Goal: Transaction & Acquisition: Purchase product/service

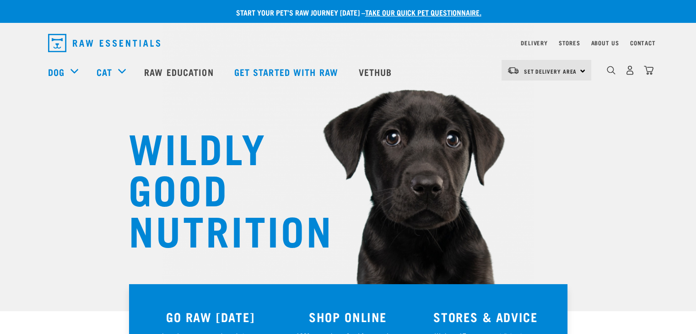
click at [576, 74] on div "Set Delivery Area North Island South Island" at bounding box center [546, 70] width 90 height 21
click at [542, 99] on link "[GEOGRAPHIC_DATA]" at bounding box center [545, 96] width 88 height 20
click at [582, 69] on div "Set Delivery Area North Island South Island" at bounding box center [546, 70] width 90 height 21
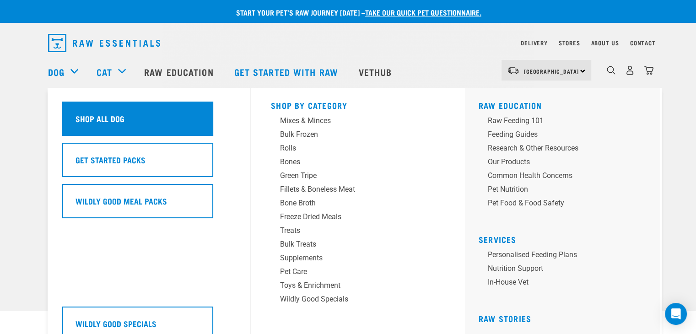
click at [94, 113] on h5 "Shop All Dog" at bounding box center [99, 118] width 49 height 12
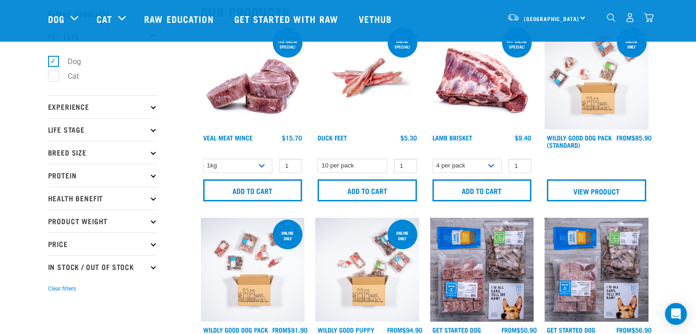
scroll to position [37, 0]
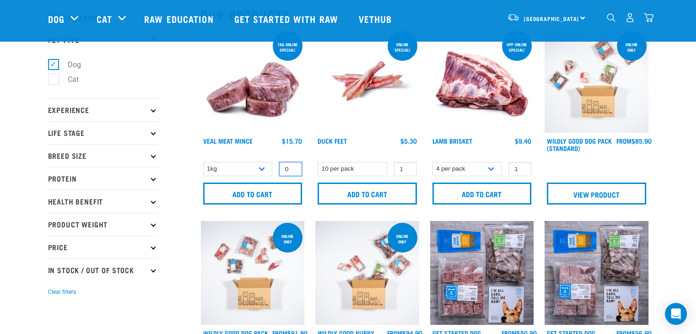
click at [291, 168] on input "0" at bounding box center [290, 169] width 23 height 14
click at [293, 163] on input "0" at bounding box center [290, 169] width 23 height 14
click at [291, 166] on input "1" at bounding box center [290, 169] width 23 height 14
click at [292, 165] on input "2" at bounding box center [290, 169] width 23 height 14
click at [292, 165] on input "3" at bounding box center [290, 169] width 23 height 14
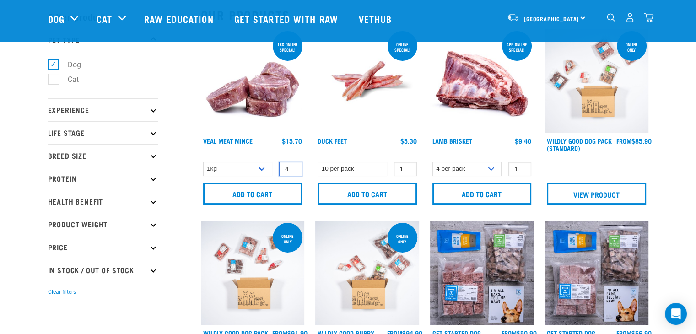
click at [292, 165] on input "4" at bounding box center [290, 169] width 23 height 14
type input "3"
click at [293, 171] on input "3" at bounding box center [290, 169] width 23 height 14
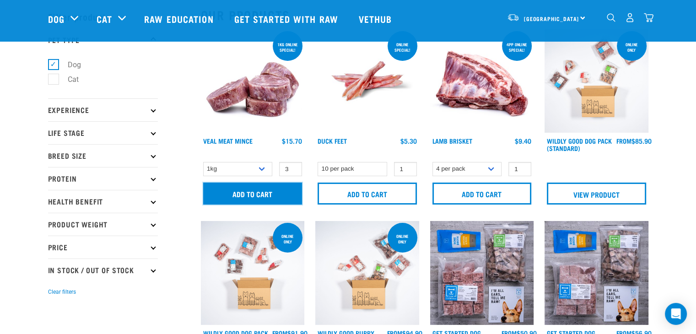
click at [276, 185] on input "Add to cart" at bounding box center [252, 193] width 99 height 22
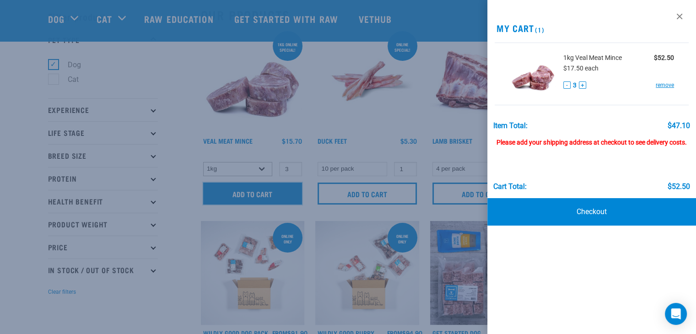
scroll to position [0, 0]
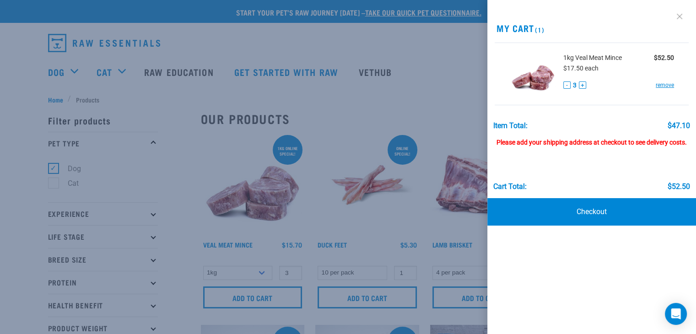
click at [680, 20] on link at bounding box center [679, 16] width 15 height 15
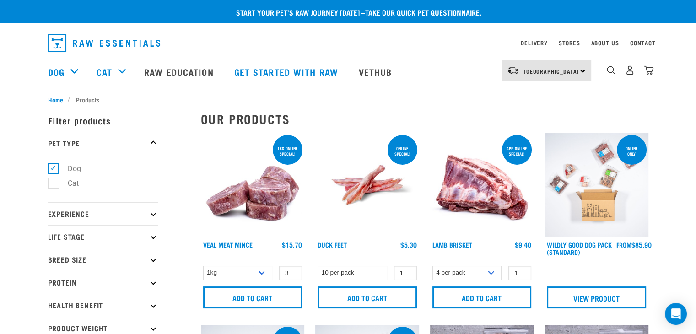
click at [91, 121] on p "Filter products" at bounding box center [103, 120] width 110 height 23
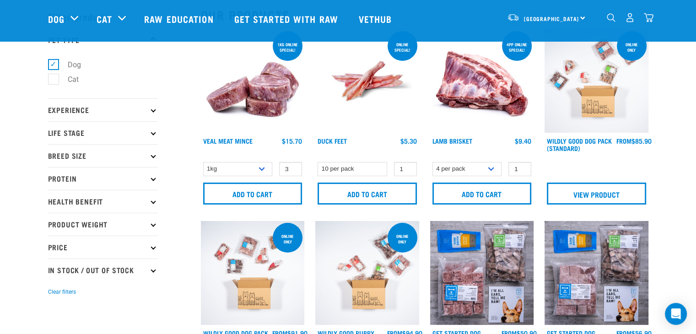
scroll to position [37, 0]
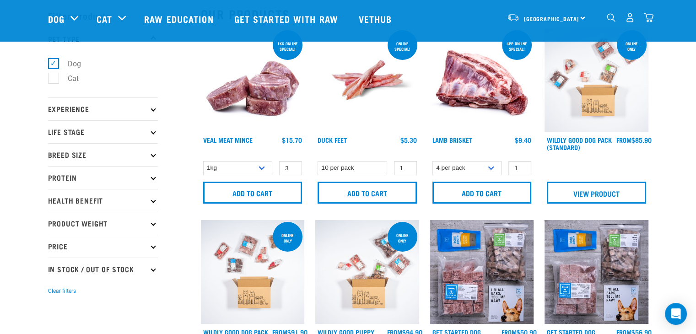
click at [154, 203] on p "Health Benefit" at bounding box center [103, 200] width 110 height 23
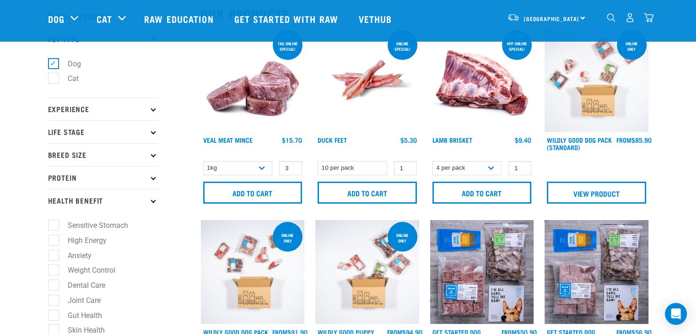
click at [110, 227] on label "Sensitive Stomach" at bounding box center [92, 224] width 79 height 11
click at [54, 227] on input "Sensitive Stomach" at bounding box center [51, 224] width 6 height 6
checkbox input "true"
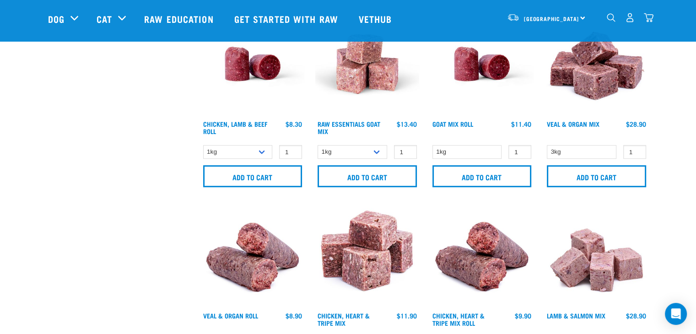
scroll to position [634, 0]
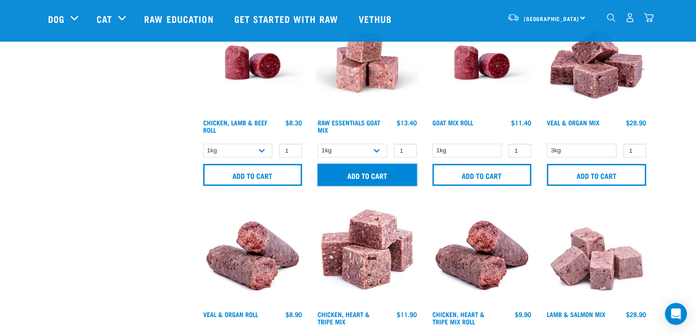
click at [379, 170] on input "Add to cart" at bounding box center [366, 175] width 99 height 22
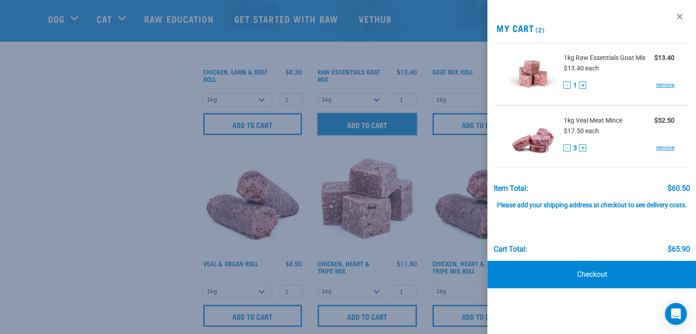
scroll to position [685, 0]
click at [682, 19] on link at bounding box center [679, 16] width 15 height 15
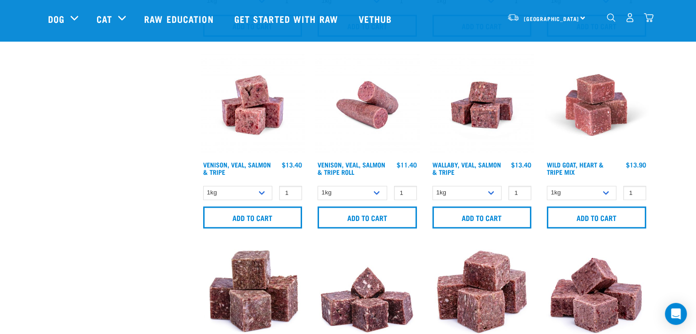
scroll to position [1167, 0]
click at [589, 163] on link "Wild Goat, Heart & Tripe Mix" at bounding box center [574, 168] width 57 height 11
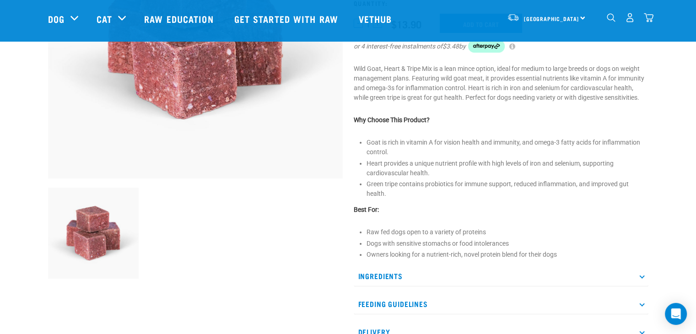
scroll to position [232, 0]
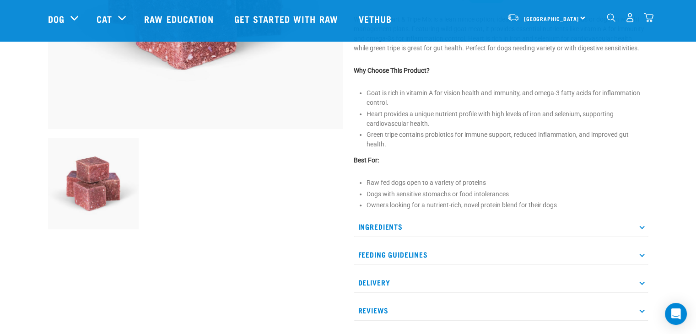
click at [640, 227] on p "Ingredients" at bounding box center [500, 226] width 294 height 21
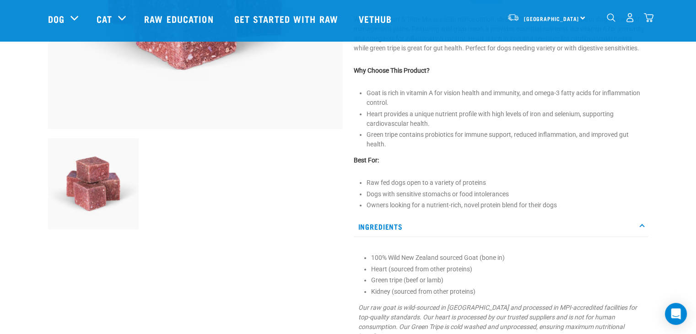
click at [640, 227] on p "Ingredients" at bounding box center [500, 226] width 294 height 21
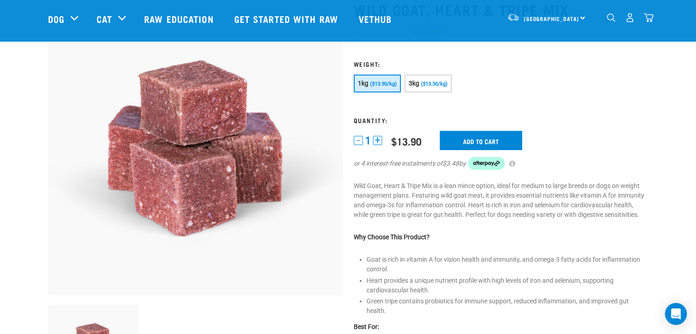
scroll to position [64, 0]
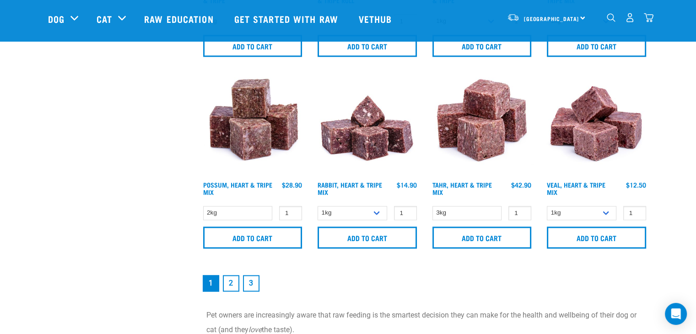
scroll to position [1354, 0]
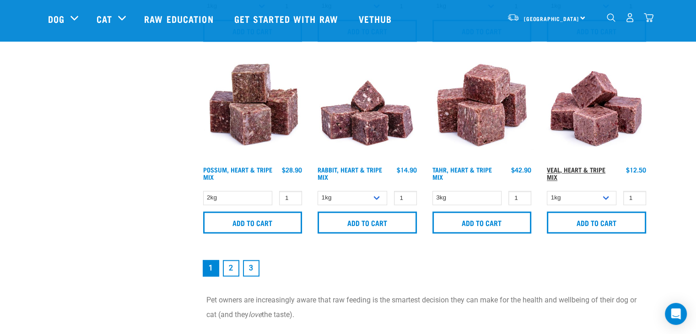
click at [584, 168] on link "Veal, Heart & Tripe Mix" at bounding box center [575, 173] width 59 height 11
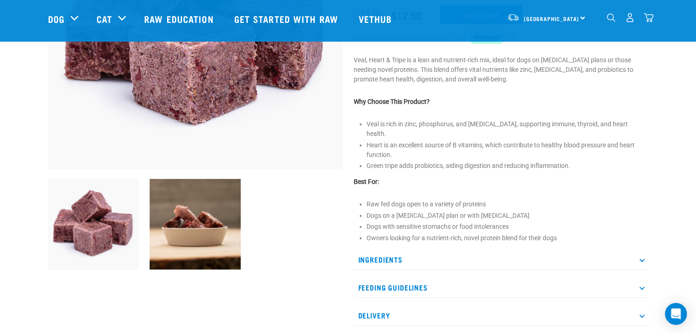
scroll to position [203, 0]
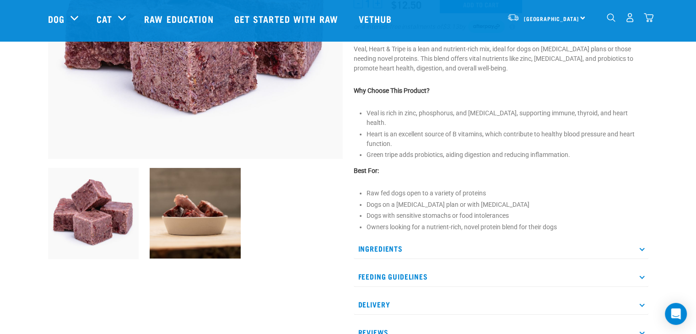
click at [632, 240] on p "Ingredients" at bounding box center [500, 248] width 294 height 21
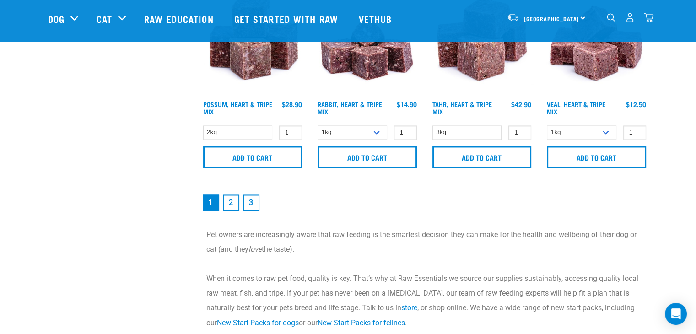
scroll to position [1421, 0]
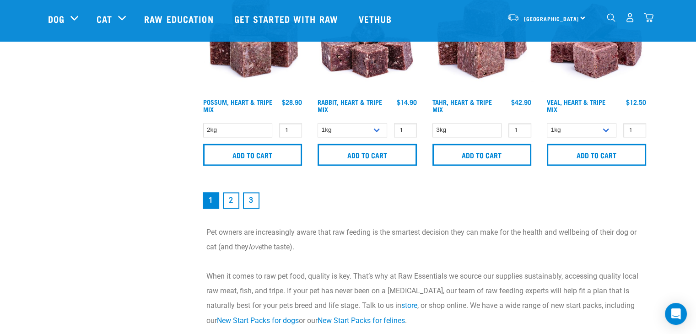
click at [229, 195] on link "2" at bounding box center [231, 200] width 16 height 16
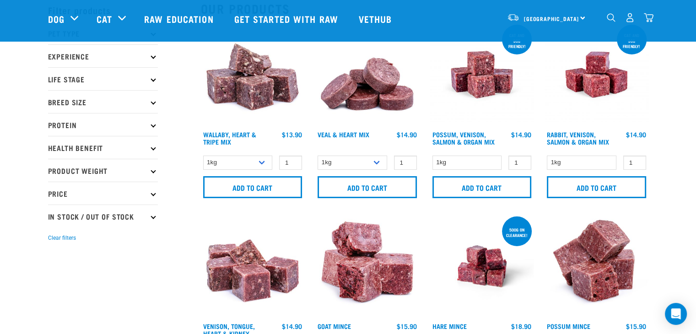
scroll to position [43, 0]
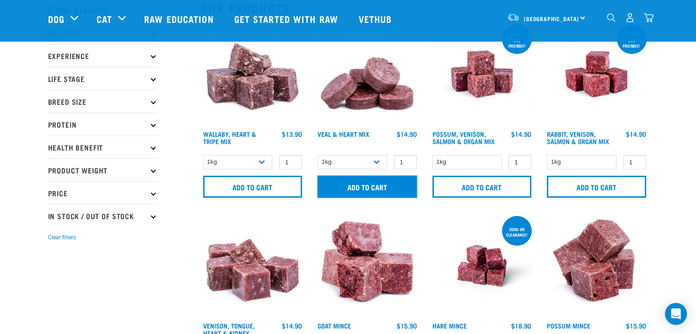
click at [387, 178] on input "Add to cart" at bounding box center [366, 187] width 99 height 22
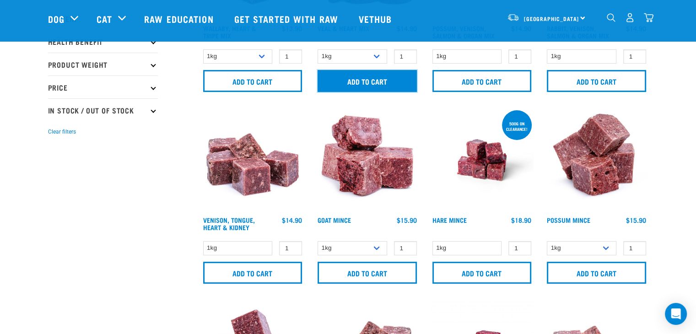
scroll to position [150, 0]
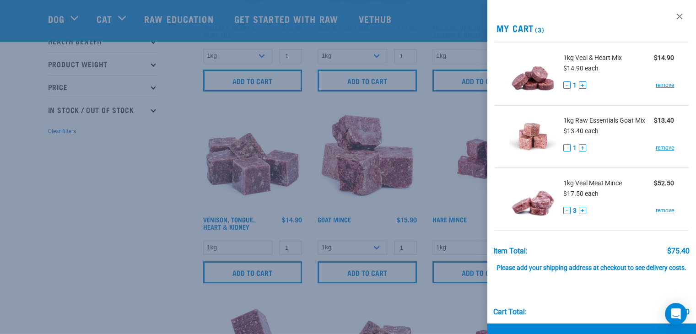
click at [234, 218] on div at bounding box center [348, 167] width 696 height 334
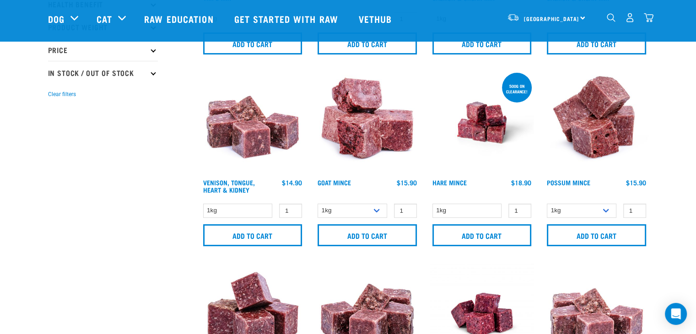
scroll to position [187, 0]
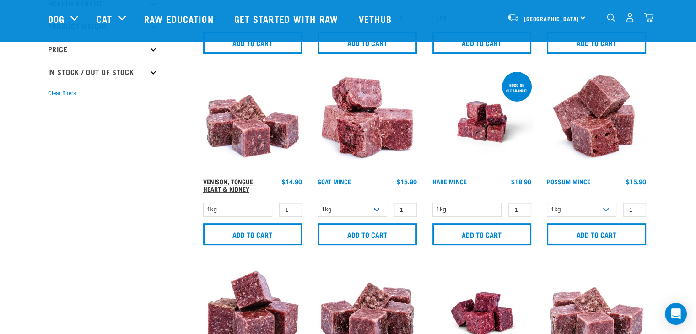
click at [238, 180] on link "Venison, Tongue, Heart & Kidney" at bounding box center [229, 185] width 52 height 11
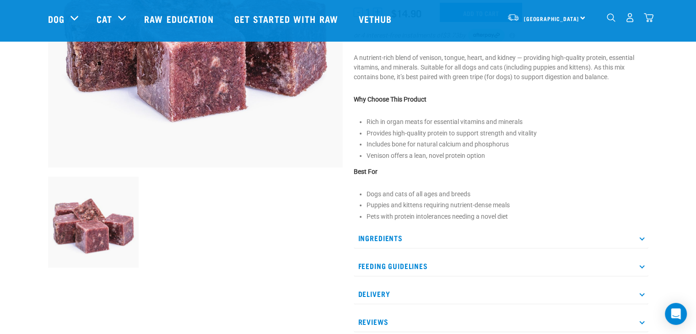
scroll to position [223, 0]
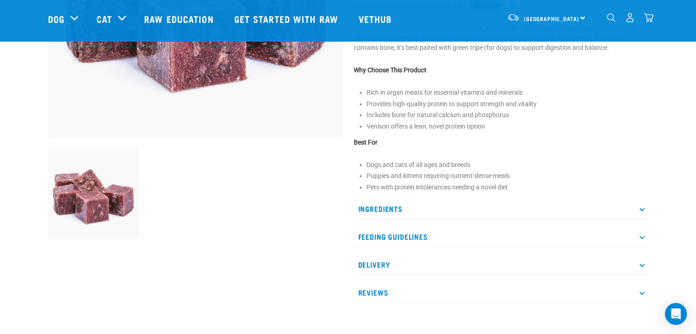
click at [640, 211] on p "Ingredients" at bounding box center [500, 208] width 294 height 21
click at [640, 205] on p "Ingredients" at bounding box center [500, 208] width 294 height 21
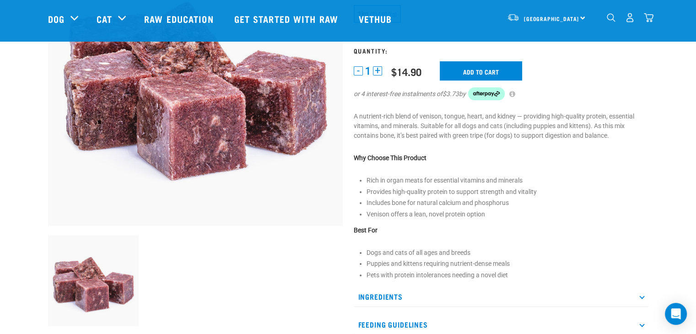
scroll to position [133, 0]
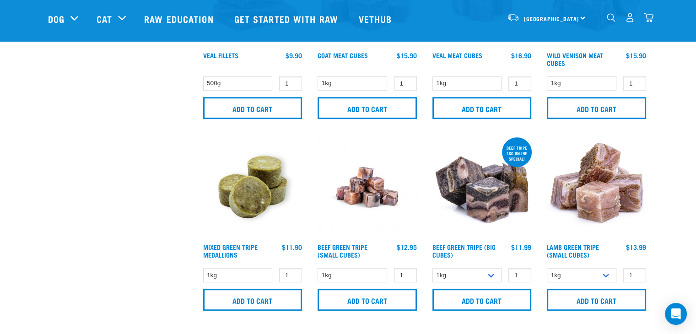
scroll to position [697, 0]
type input "2"
click at [292, 271] on input "2" at bounding box center [290, 275] width 23 height 14
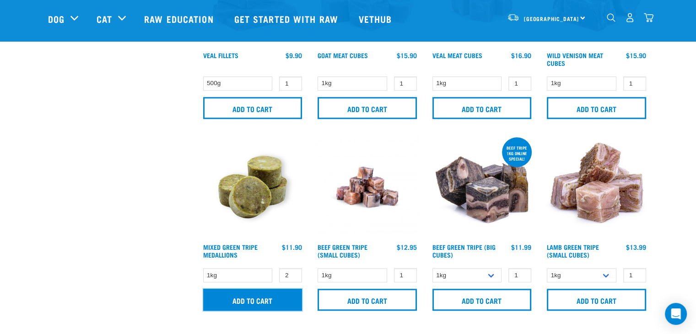
click at [278, 294] on input "Add to cart" at bounding box center [252, 300] width 99 height 22
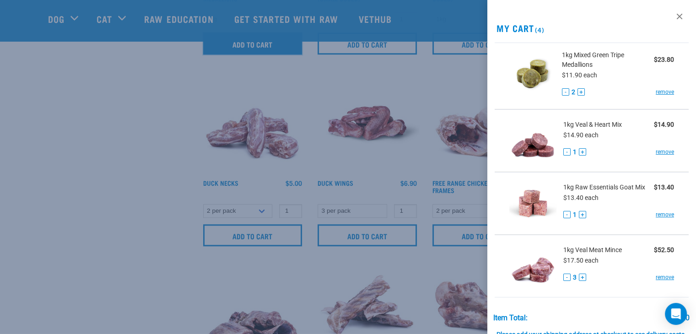
scroll to position [953, 0]
click at [675, 19] on link at bounding box center [679, 16] width 15 height 15
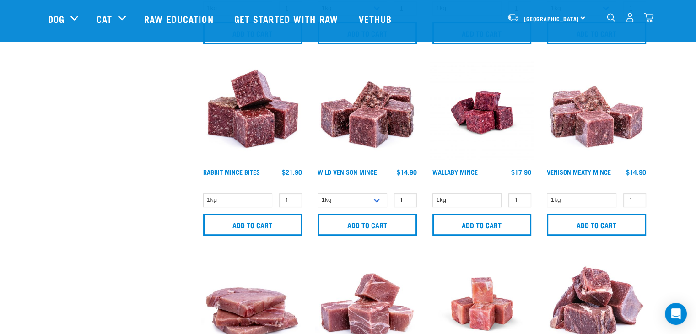
scroll to position [358, 0]
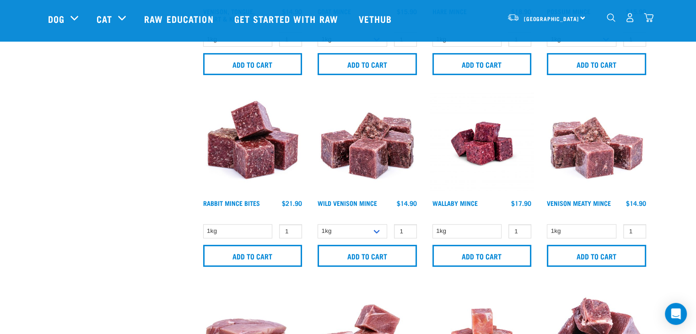
click at [380, 136] on img at bounding box center [367, 143] width 104 height 104
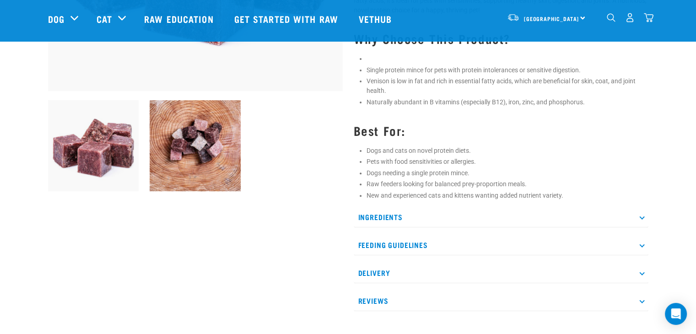
scroll to position [271, 0]
click at [643, 218] on p "Ingredients" at bounding box center [500, 216] width 294 height 21
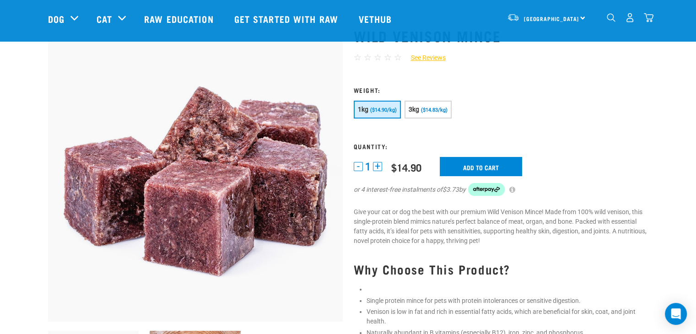
scroll to position [40, 0]
click at [501, 166] on input "Add to cart" at bounding box center [480, 165] width 82 height 19
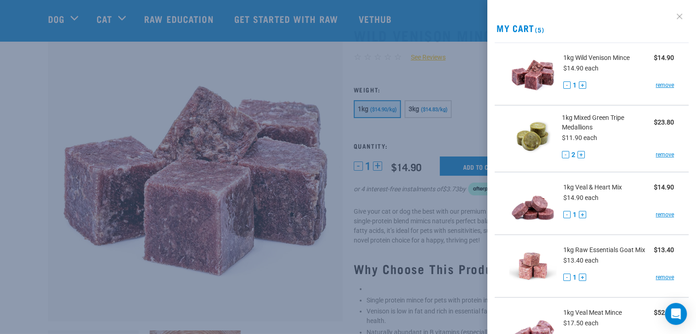
click at [675, 13] on link at bounding box center [679, 16] width 15 height 15
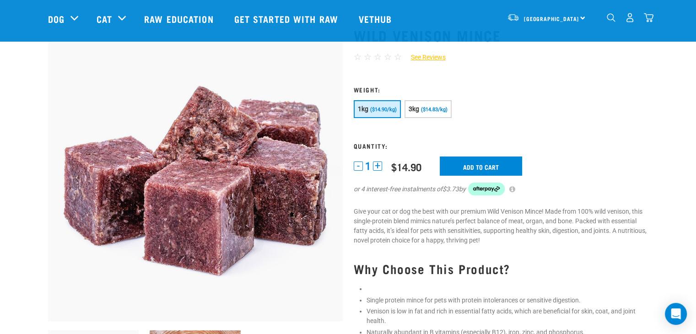
scroll to position [0, 0]
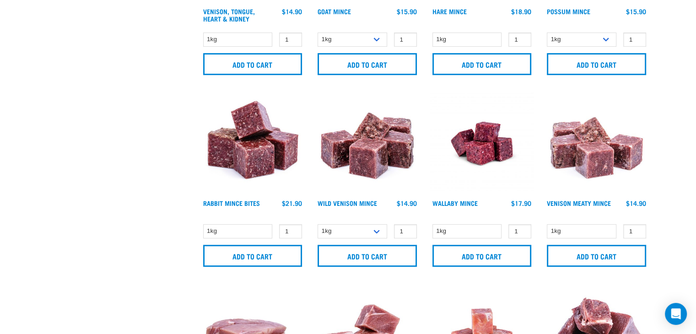
click at [602, 160] on img at bounding box center [596, 143] width 104 height 104
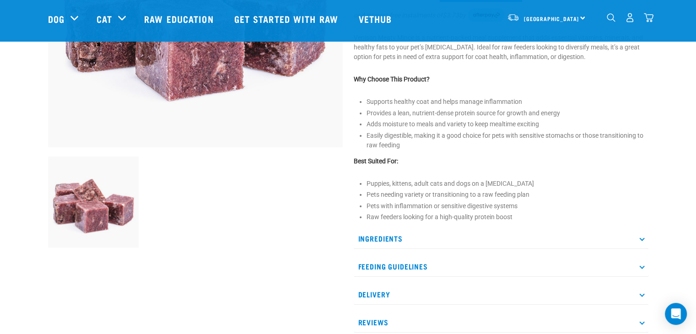
scroll to position [214, 0]
click at [642, 241] on p "Ingredients" at bounding box center [500, 238] width 294 height 21
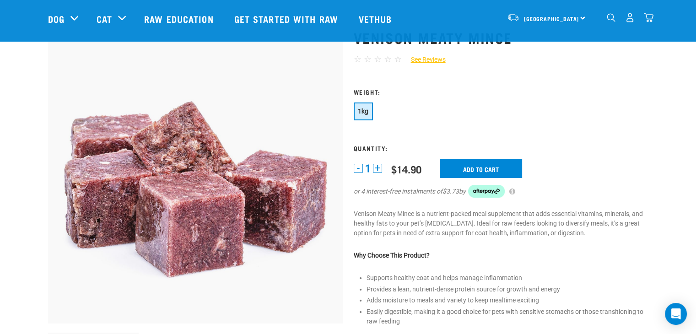
scroll to position [35, 0]
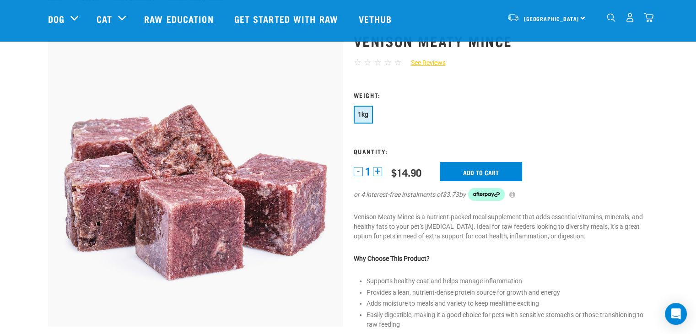
drag, startPoint x: 375, startPoint y: 171, endPoint x: 358, endPoint y: 162, distance: 19.8
click at [358, 162] on div "1 - 1 + 0 100 $14.90 Add to cart or 4 interest-free instalments of $3.73 by" at bounding box center [500, 187] width 294 height 50
click at [379, 170] on button "+" at bounding box center [377, 171] width 9 height 9
click at [496, 175] on input "Add to cart" at bounding box center [480, 171] width 82 height 19
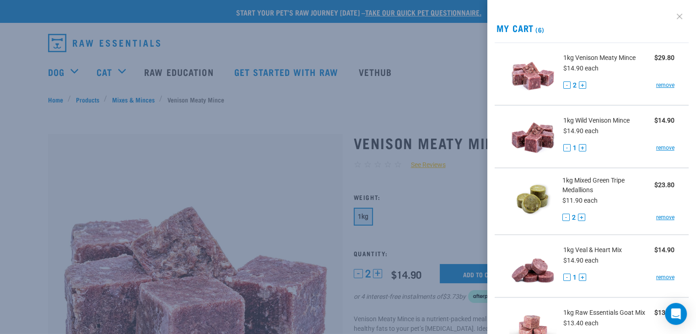
click at [675, 15] on link at bounding box center [679, 16] width 15 height 15
click at [29, 96] on div at bounding box center [348, 167] width 696 height 334
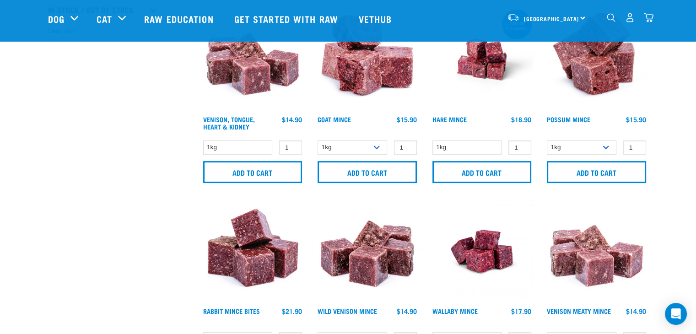
scroll to position [251, 0]
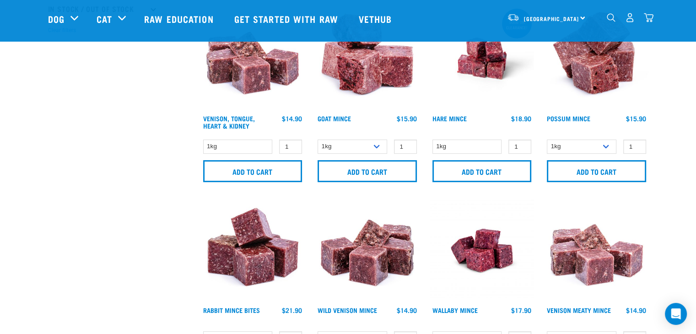
click at [245, 240] on img at bounding box center [253, 250] width 104 height 104
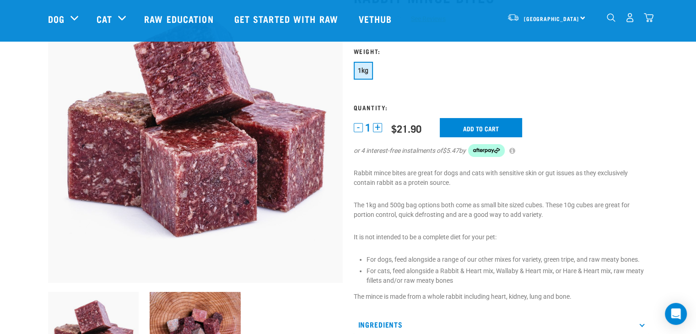
scroll to position [201, 0]
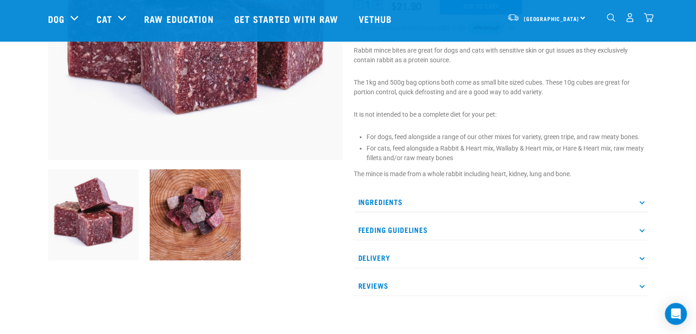
click at [641, 200] on icon at bounding box center [641, 201] width 5 height 5
click at [642, 199] on icon at bounding box center [641, 201] width 5 height 5
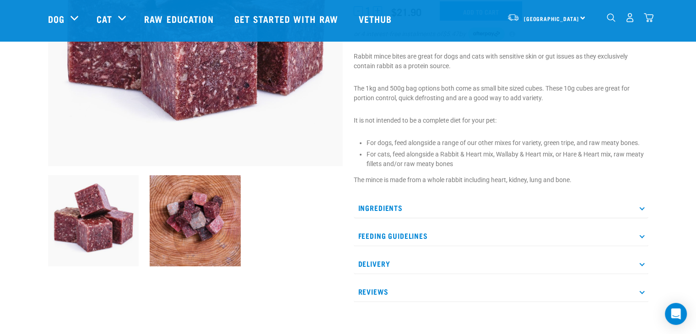
scroll to position [195, 0]
click at [501, 180] on p "The mince is made from a whole rabbit including heart, kidney, lung and bone." at bounding box center [500, 181] width 294 height 10
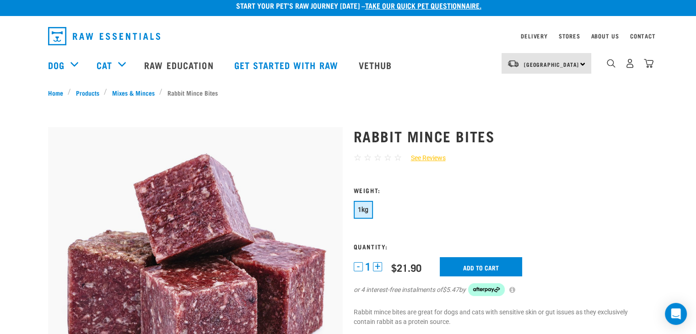
scroll to position [7, 0]
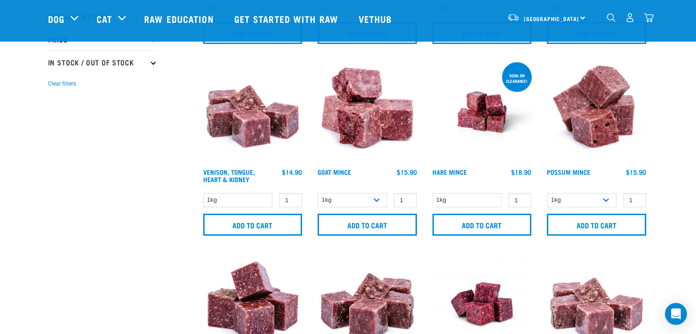
scroll to position [168, 0]
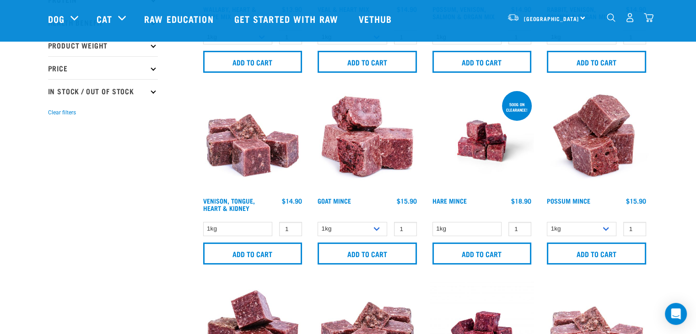
click at [241, 161] on img at bounding box center [253, 141] width 104 height 104
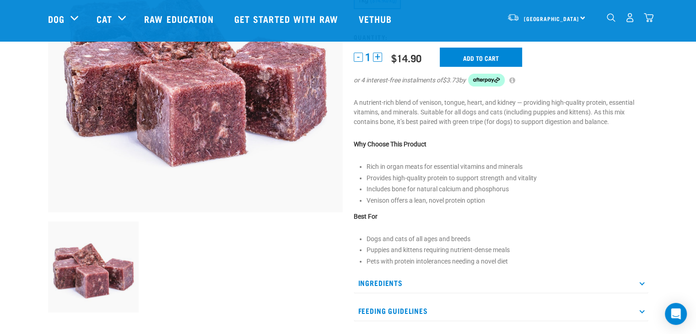
scroll to position [148, 0]
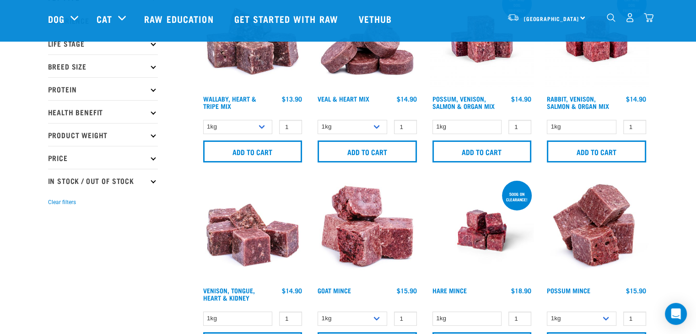
scroll to position [79, 0]
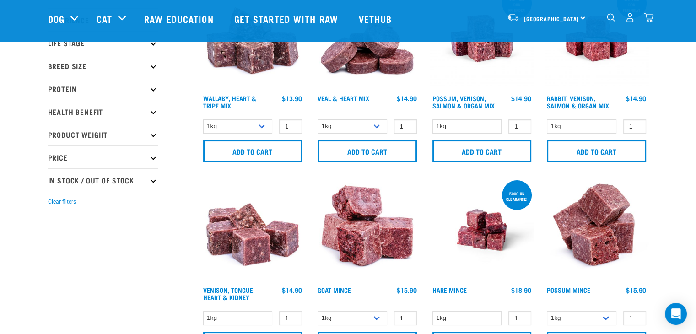
click at [496, 231] on img at bounding box center [482, 230] width 104 height 104
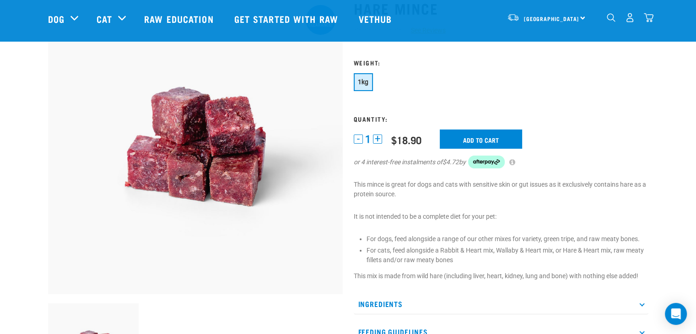
scroll to position [11, 0]
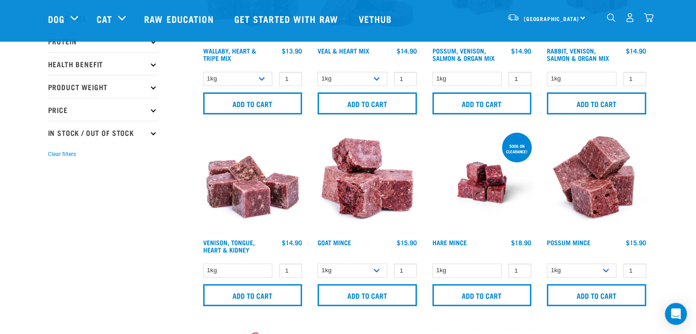
scroll to position [134, 0]
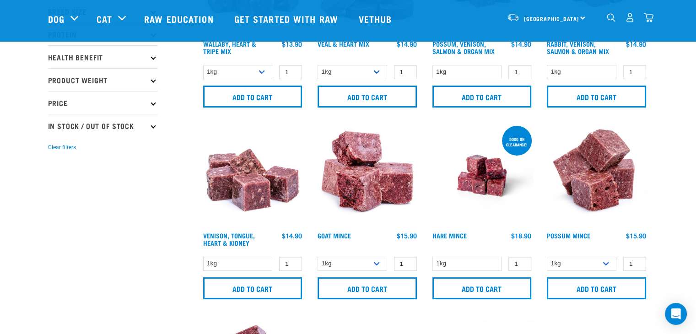
click at [593, 172] on img at bounding box center [596, 176] width 104 height 104
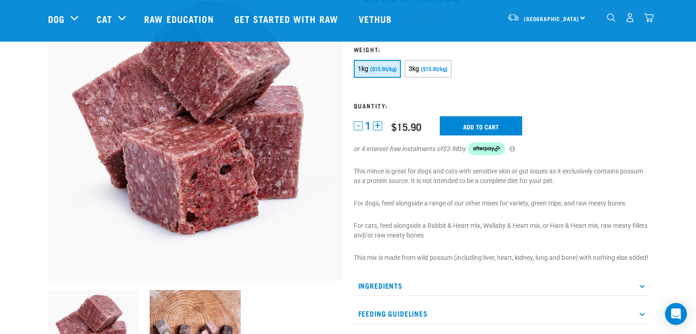
scroll to position [80, 0]
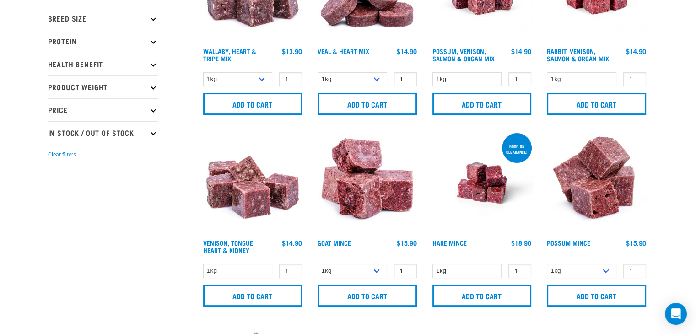
click at [247, 198] on img at bounding box center [253, 183] width 104 height 104
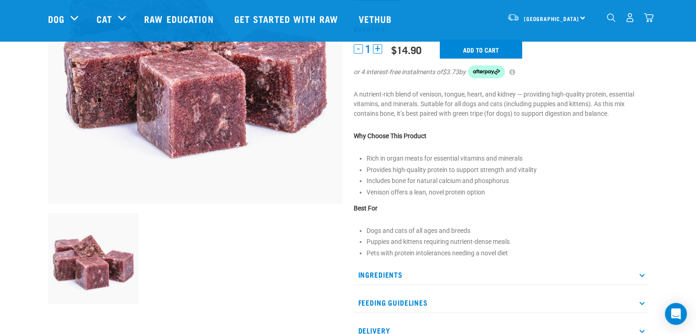
scroll to position [106, 0]
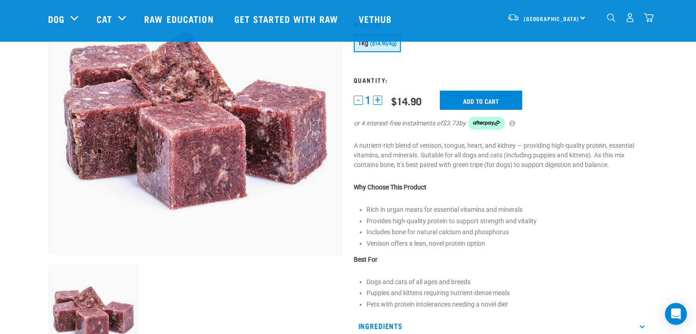
click at [379, 98] on button "+" at bounding box center [377, 100] width 9 height 9
click at [457, 102] on input "Add to cart" at bounding box center [480, 100] width 82 height 19
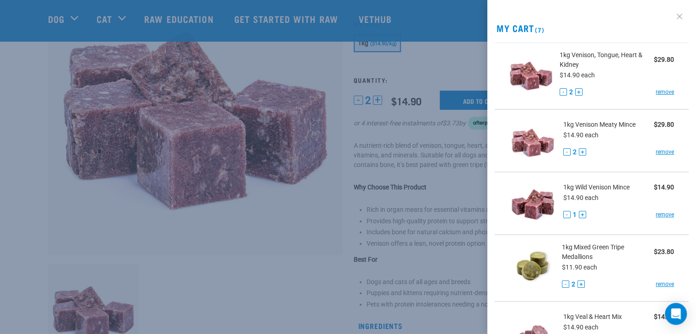
click at [673, 15] on link at bounding box center [679, 16] width 15 height 15
click link
click div
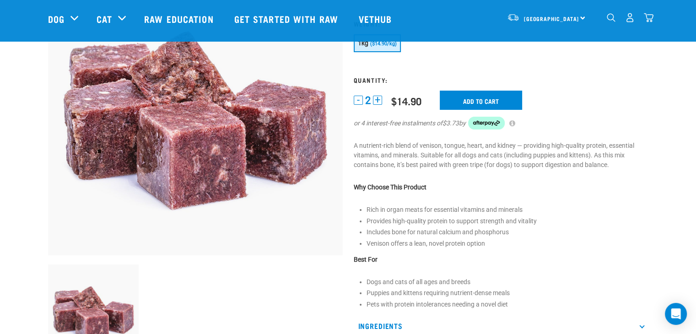
scroll to position [0, 0]
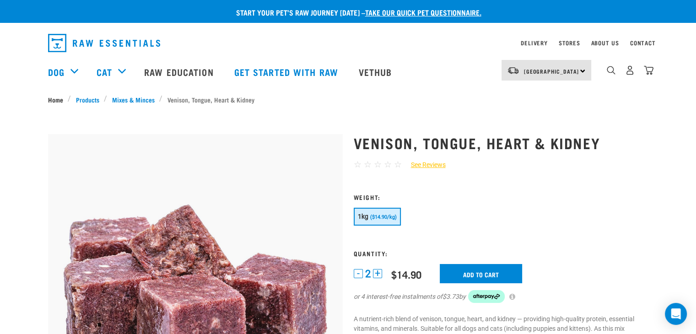
click link "Home"
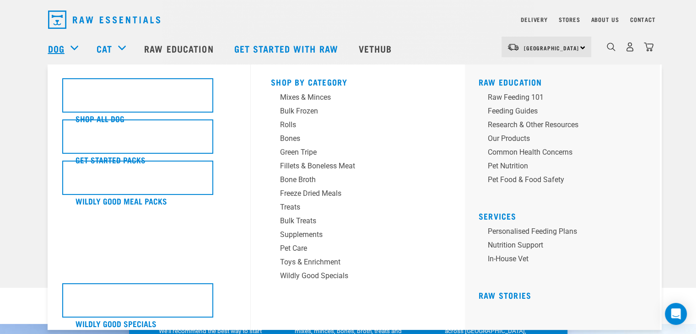
scroll to position [26, 0]
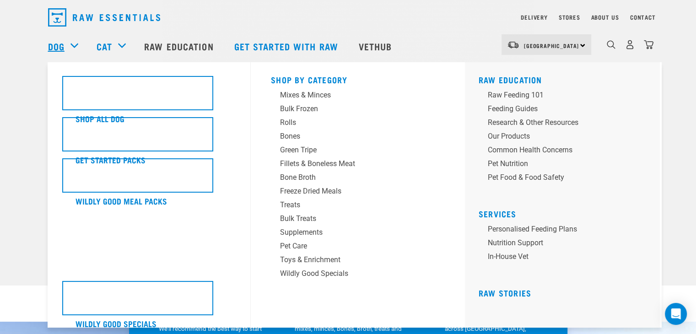
click at [56, 46] on link "Dog" at bounding box center [56, 46] width 16 height 14
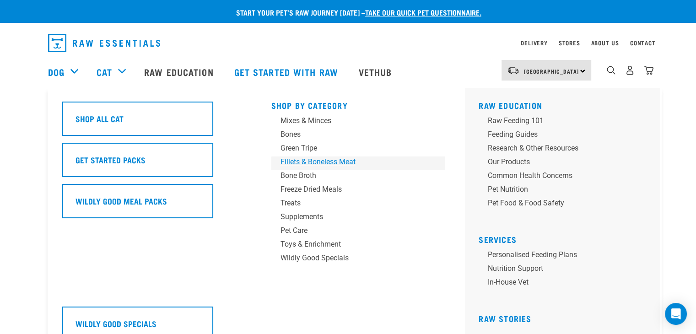
click at [315, 160] on div "Fillets & Boneless Meat" at bounding box center [351, 161] width 143 height 11
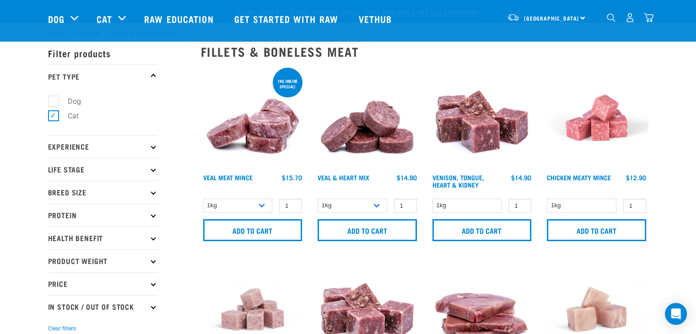
scroll to position [60, 0]
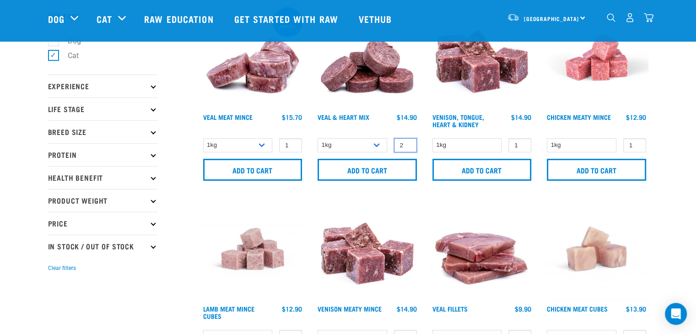
type input "2"
click at [407, 143] on input "2" at bounding box center [405, 145] width 23 height 14
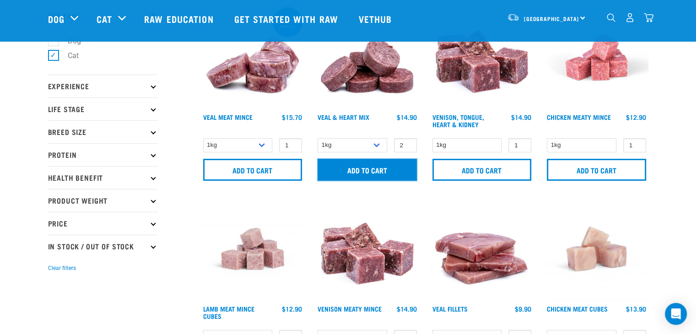
click at [387, 166] on input "Add to cart" at bounding box center [366, 170] width 99 height 22
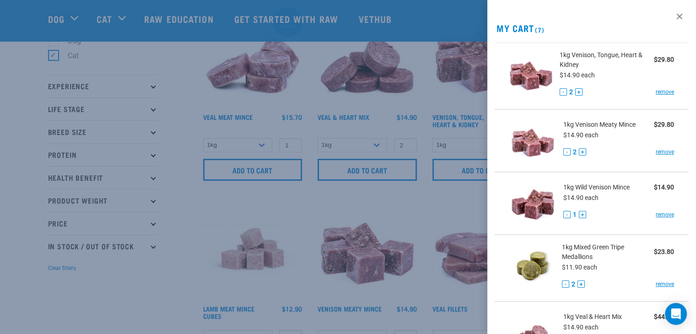
click at [383, 169] on div at bounding box center [348, 167] width 696 height 334
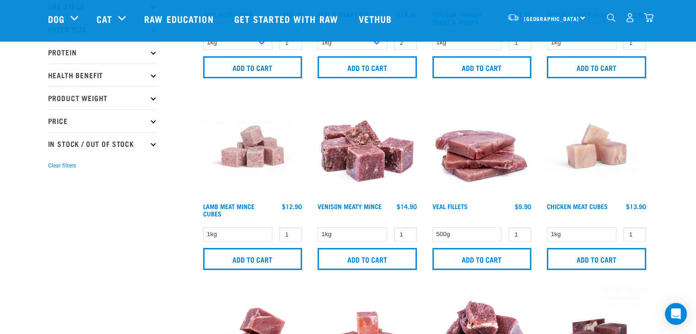
scroll to position [136, 0]
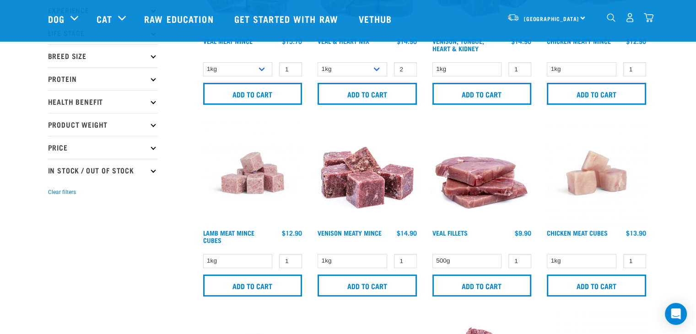
click at [359, 185] on img at bounding box center [367, 173] width 104 height 104
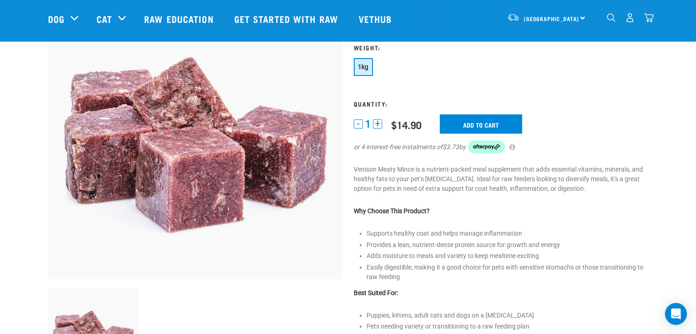
scroll to position [80, 0]
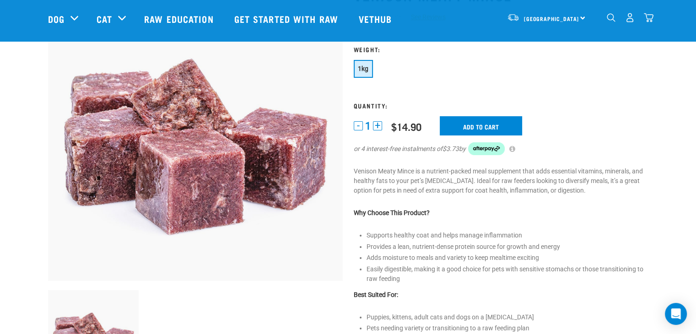
click at [379, 128] on button "+" at bounding box center [377, 125] width 9 height 9
click at [461, 122] on input "Add to cart" at bounding box center [480, 125] width 82 height 19
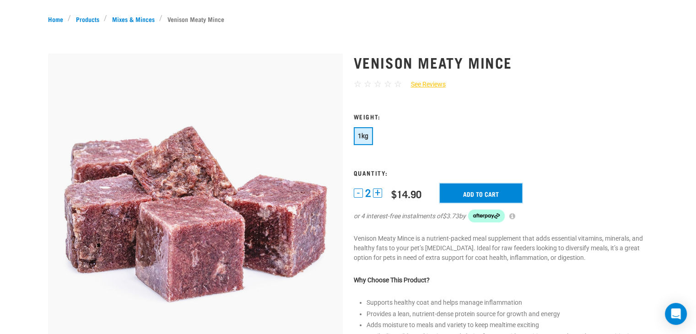
scroll to position [0, 0]
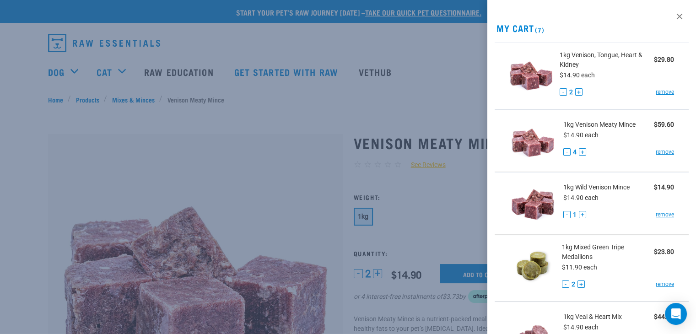
click at [540, 29] on span "(7)" at bounding box center [538, 29] width 11 height 3
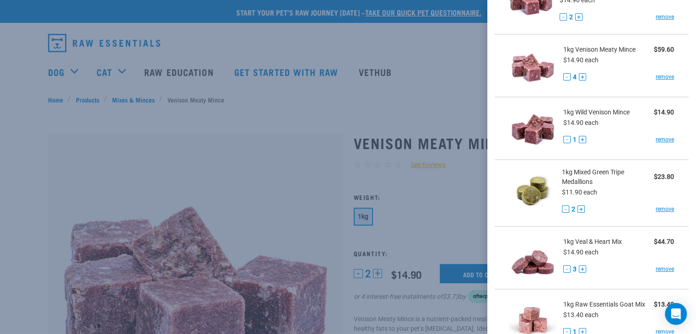
scroll to position [75, 0]
click at [655, 140] on link "remove" at bounding box center [664, 139] width 18 height 8
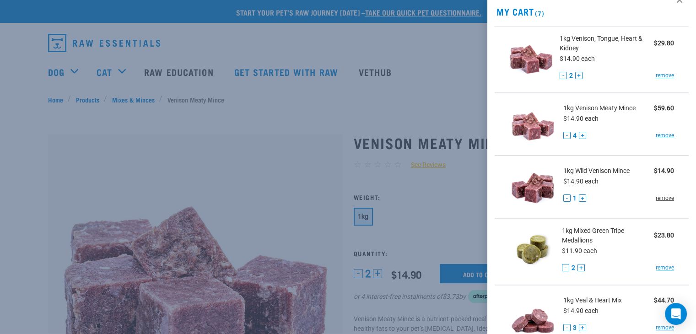
scroll to position [16, 0]
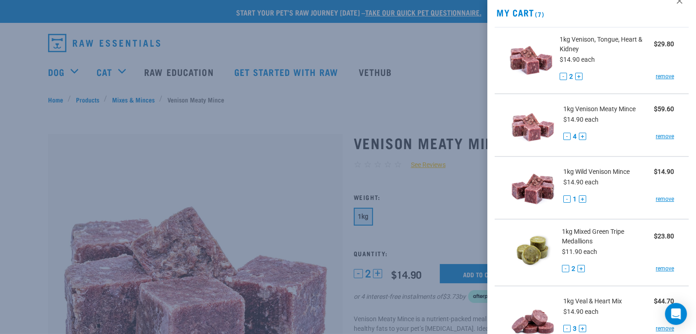
click at [567, 138] on button "-" at bounding box center [566, 136] width 7 height 7
click at [566, 136] on button "-" at bounding box center [566, 136] width 7 height 7
click at [655, 199] on link "remove" at bounding box center [664, 199] width 18 height 8
click at [655, 197] on link "remove" at bounding box center [664, 199] width 18 height 8
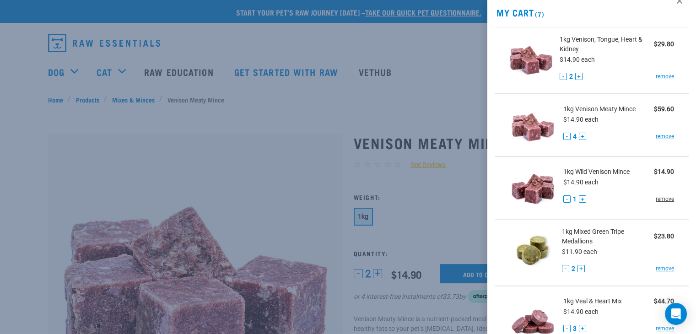
click at [655, 197] on link "remove" at bounding box center [664, 199] width 18 height 8
click at [564, 134] on button "-" at bounding box center [566, 136] width 7 height 7
click at [581, 137] on button "+" at bounding box center [581, 136] width 7 height 7
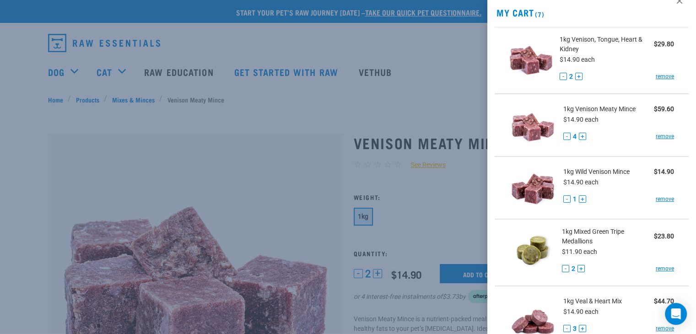
click at [567, 137] on button "-" at bounding box center [566, 136] width 7 height 7
click at [430, 83] on div at bounding box center [348, 167] width 696 height 334
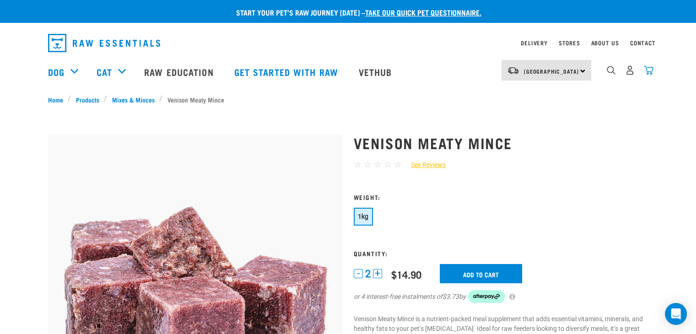
click at [650, 74] on img "dropdown navigation" at bounding box center [648, 70] width 10 height 10
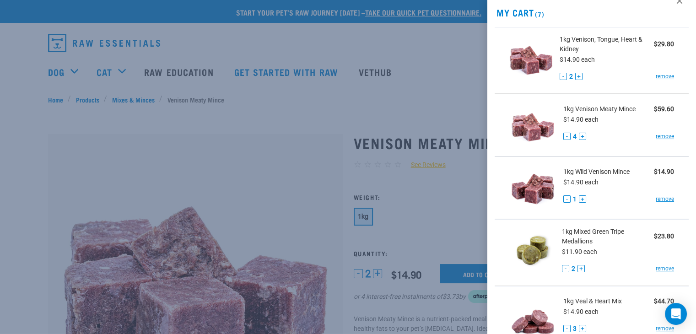
scroll to position [293, 0]
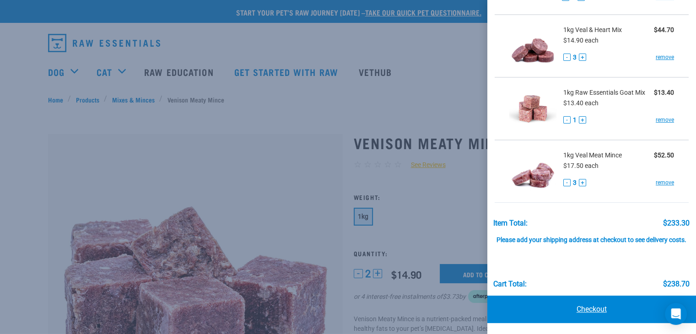
click at [585, 308] on link "Checkout" at bounding box center [591, 308] width 209 height 27
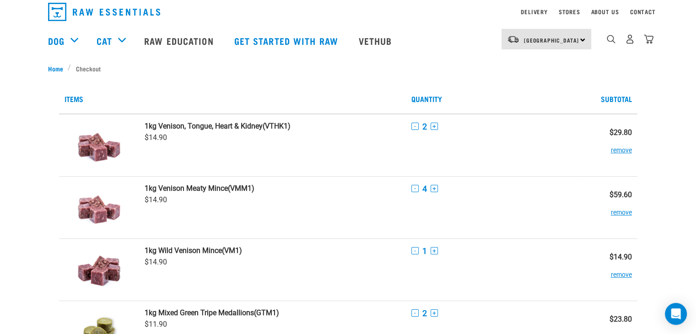
scroll to position [35, 0]
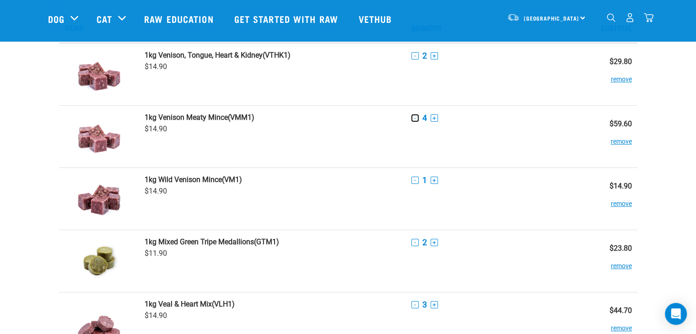
click at [414, 118] on button "-" at bounding box center [414, 117] width 7 height 7
click at [414, 54] on button "-" at bounding box center [414, 55] width 7 height 7
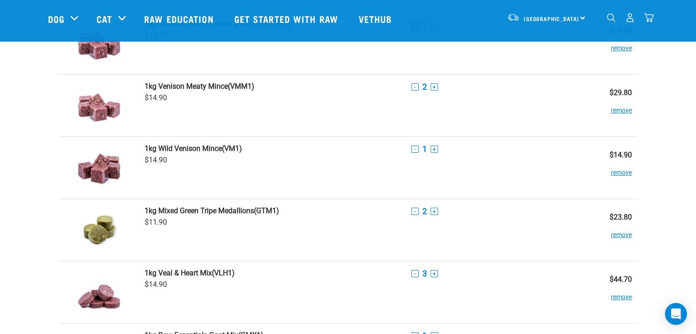
scroll to position [68, 0]
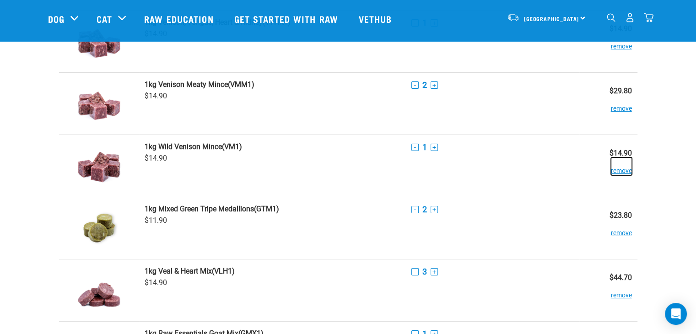
click at [621, 172] on button "remove" at bounding box center [620, 166] width 21 height 18
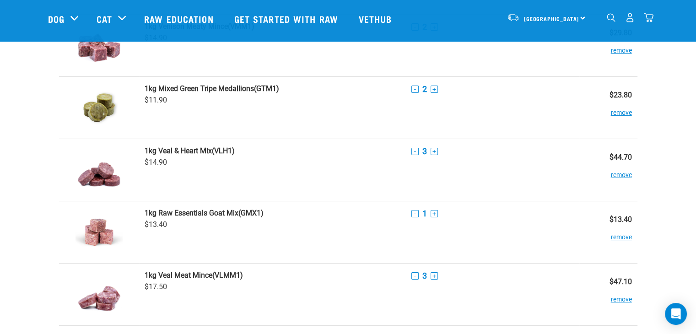
scroll to position [125, 0]
click at [412, 151] on button "-" at bounding box center [414, 151] width 7 height 7
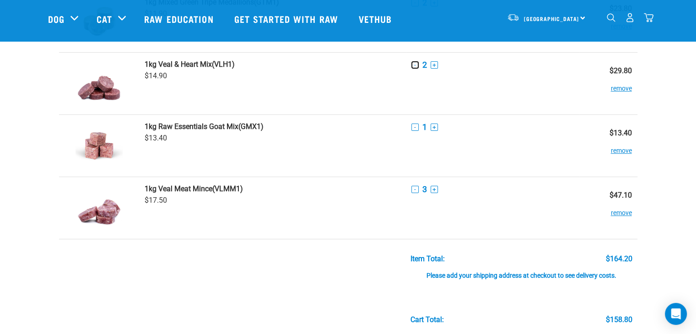
scroll to position [213, 0]
click at [414, 188] on button "-" at bounding box center [414, 188] width 7 height 7
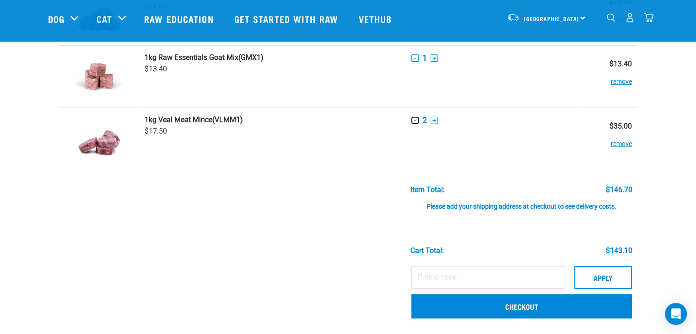
scroll to position [0, 0]
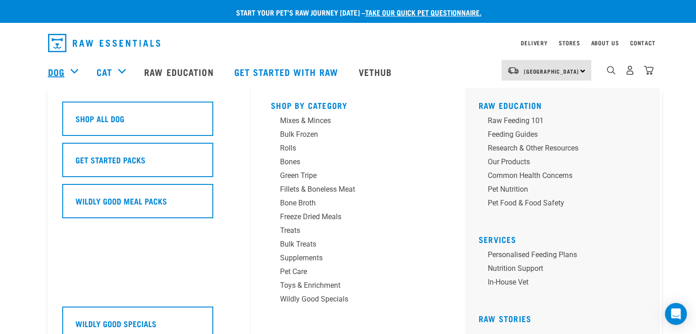
click at [55, 68] on link "Dog" at bounding box center [56, 72] width 16 height 14
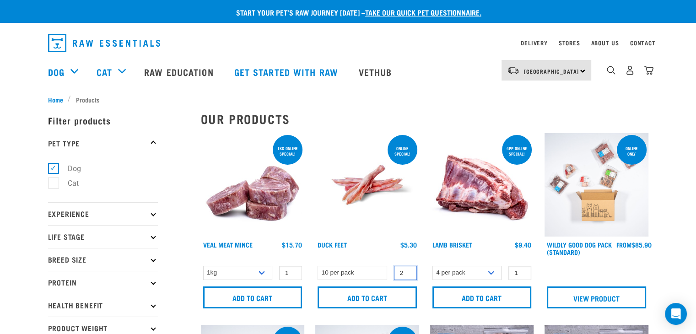
click at [408, 270] on input "2" at bounding box center [405, 273] width 23 height 14
type input "1"
click at [407, 275] on input "1" at bounding box center [405, 273] width 23 height 14
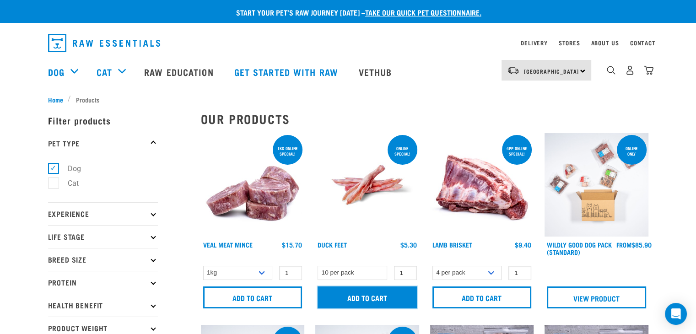
click at [384, 291] on input "Add to cart" at bounding box center [366, 297] width 99 height 22
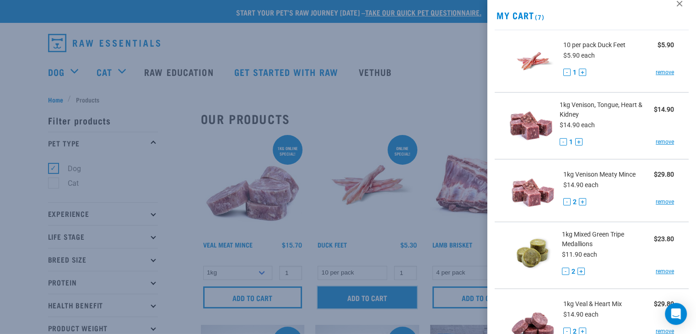
scroll to position [13, 0]
click at [580, 72] on button "+" at bounding box center [581, 72] width 7 height 7
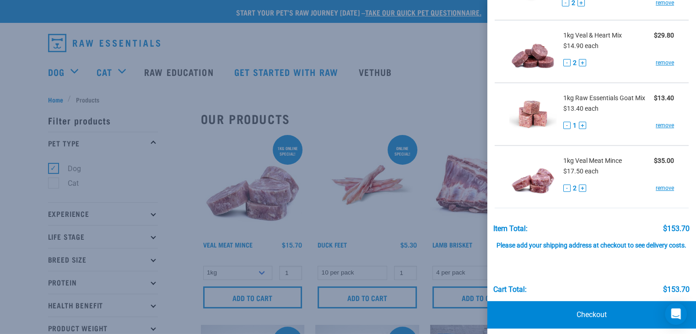
scroll to position [293, 0]
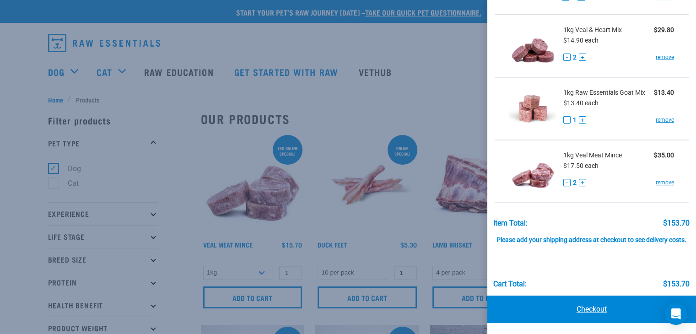
click at [590, 304] on link "Checkout" at bounding box center [591, 308] width 209 height 27
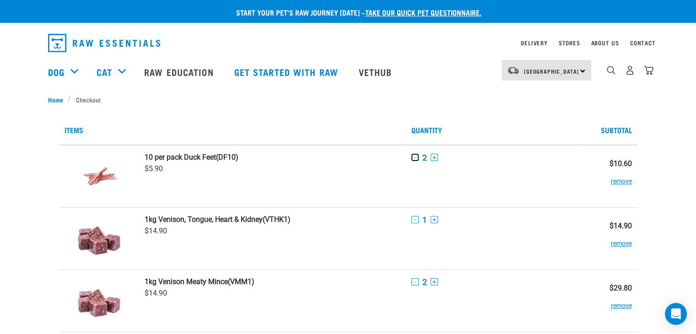
click at [415, 158] on button "-" at bounding box center [414, 157] width 7 height 7
click at [433, 156] on button "+" at bounding box center [433, 157] width 7 height 7
click at [414, 157] on button "-" at bounding box center [414, 157] width 7 height 7
click at [430, 165] on td "- 1 +" at bounding box center [492, 176] width 173 height 63
click at [435, 158] on button "+" at bounding box center [433, 157] width 7 height 7
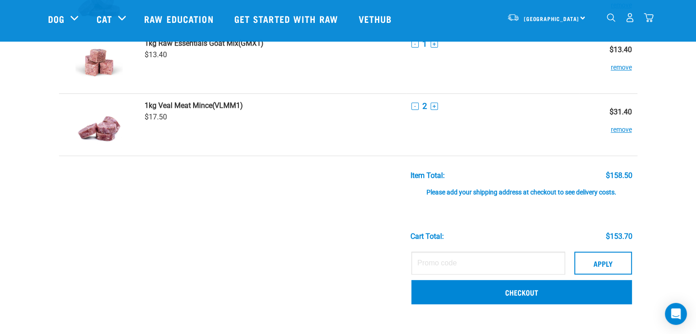
scroll to position [359, 0]
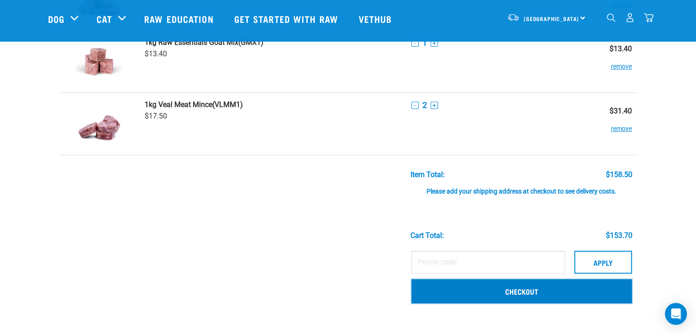
click at [540, 292] on link "Checkout" at bounding box center [521, 291] width 220 height 24
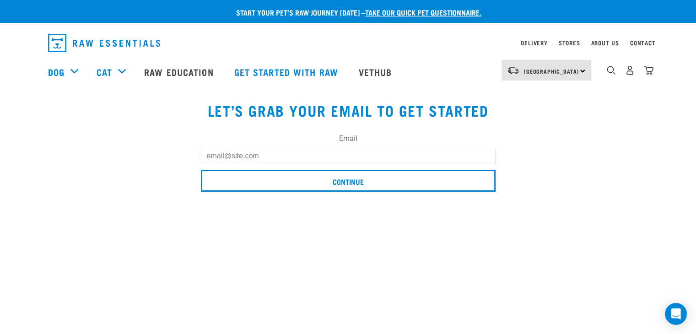
click at [414, 152] on input "Email" at bounding box center [348, 156] width 294 height 16
click at [304, 153] on input "Email" at bounding box center [348, 156] width 294 height 16
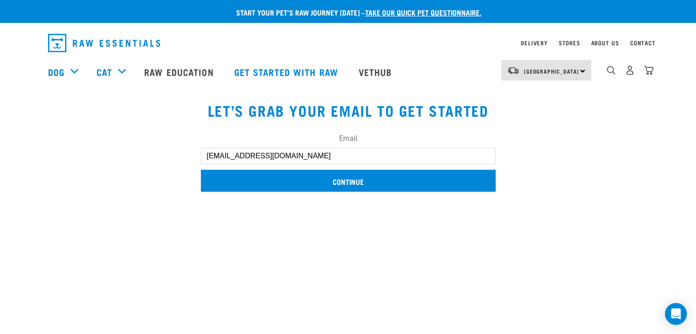
type input "[EMAIL_ADDRESS][DOMAIN_NAME]"
click at [322, 177] on input "Continue" at bounding box center [348, 181] width 294 height 22
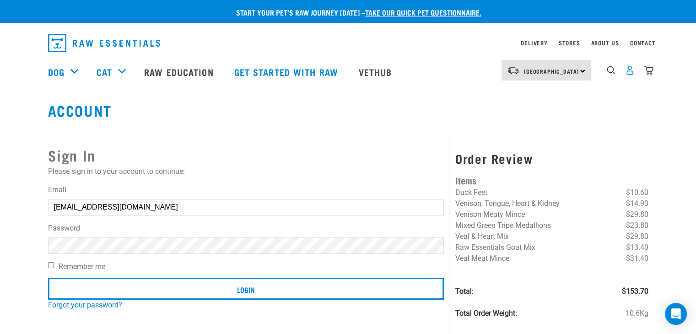
click at [630, 74] on img "dropdown navigation" at bounding box center [630, 70] width 10 height 10
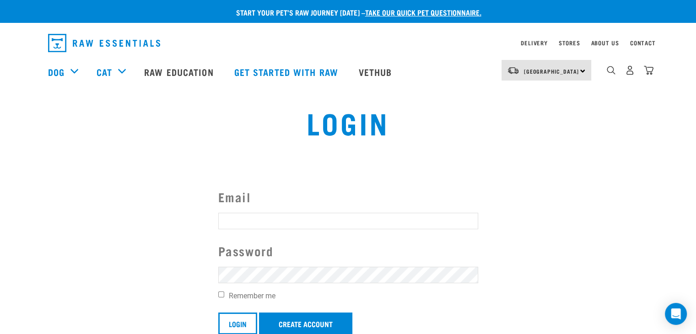
click at [318, 217] on input "Email" at bounding box center [348, 221] width 260 height 16
type input "[EMAIL_ADDRESS][DOMAIN_NAME]"
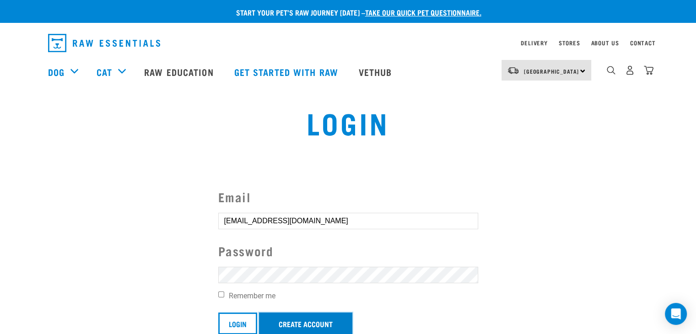
click at [298, 317] on link "Create Account" at bounding box center [305, 323] width 93 height 22
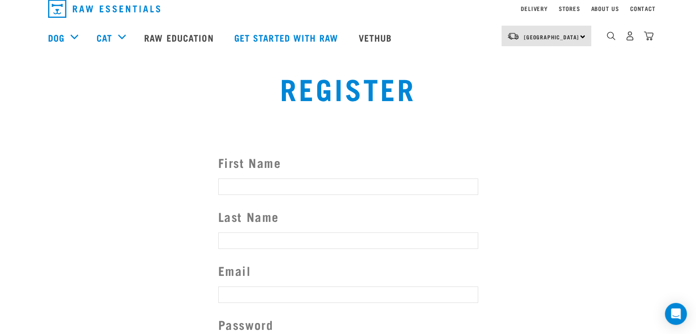
scroll to position [46, 0]
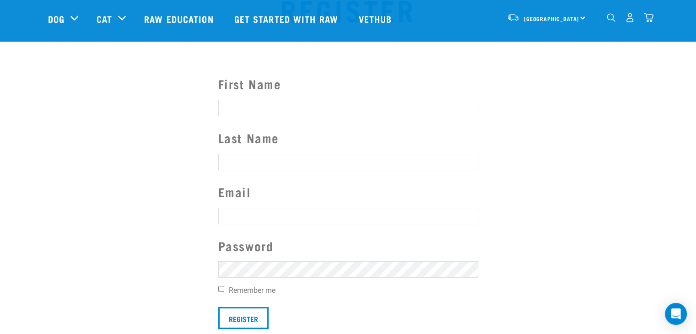
click at [321, 104] on input "First Name" at bounding box center [348, 108] width 260 height 16
type input "Cam"
type input "[PERSON_NAME]"
click at [267, 213] on input "text" at bounding box center [348, 216] width 260 height 16
type input "[EMAIL_ADDRESS][DOMAIN_NAME]"
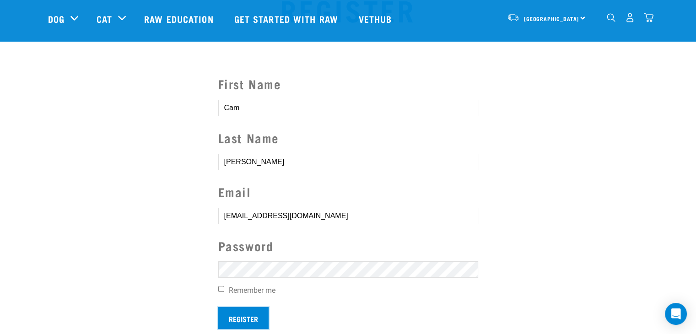
click at [247, 318] on input "Register" at bounding box center [243, 318] width 50 height 22
click at [258, 290] on label "Remember me" at bounding box center [348, 290] width 260 height 11
click at [224, 290] on input "Remember me" at bounding box center [221, 289] width 6 height 6
checkbox input "true"
click at [241, 314] on input "Register" at bounding box center [243, 318] width 50 height 22
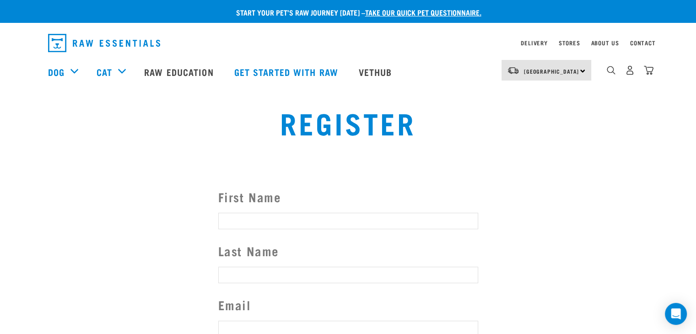
scroll to position [3, 0]
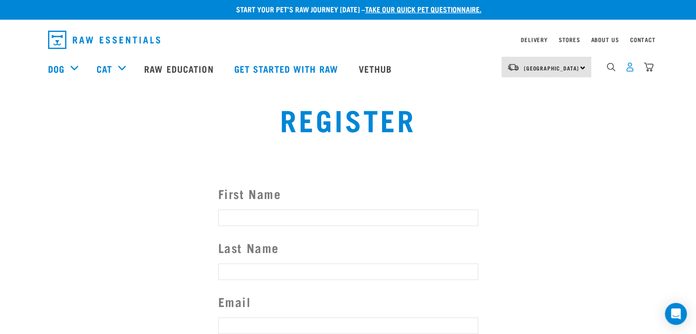
click at [629, 72] on img "dropdown navigation" at bounding box center [630, 67] width 10 height 10
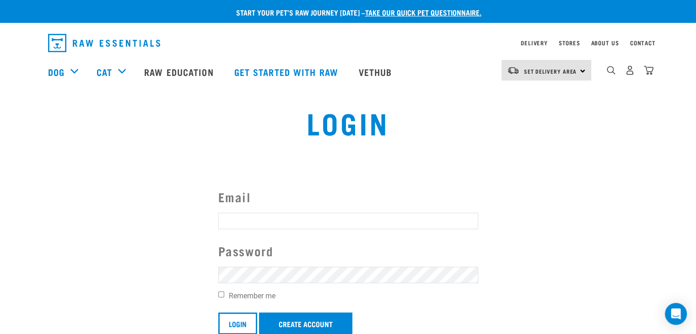
click at [300, 218] on input "Email" at bounding box center [348, 221] width 260 height 16
type input "[EMAIL_ADDRESS][DOMAIN_NAME]"
click at [223, 297] on input "Remember me" at bounding box center [221, 294] width 6 height 6
checkbox input "true"
click at [238, 318] on input "Login" at bounding box center [237, 323] width 39 height 22
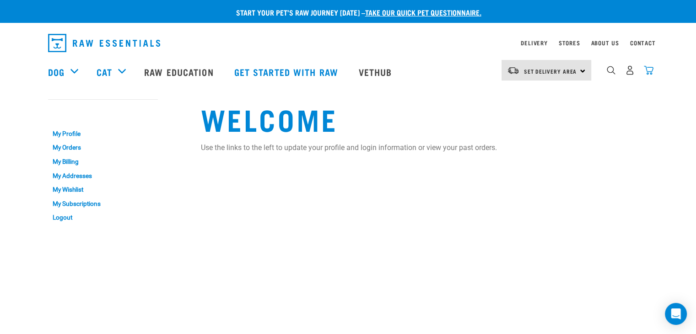
click at [651, 74] on img "dropdown navigation" at bounding box center [648, 70] width 10 height 10
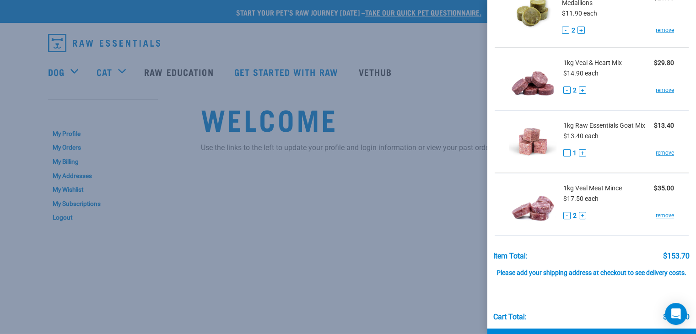
scroll to position [309, 0]
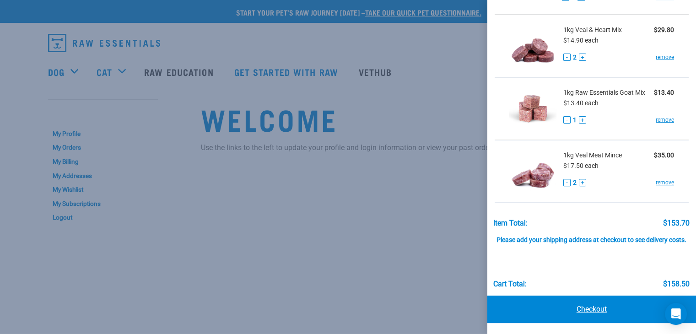
click at [574, 310] on link "Checkout" at bounding box center [591, 308] width 209 height 27
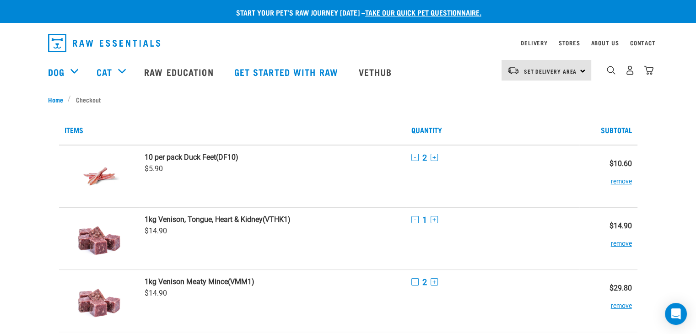
click at [578, 69] on div "Set Delivery Area North Island South Island" at bounding box center [546, 70] width 90 height 21
click at [539, 95] on link "[GEOGRAPHIC_DATA]" at bounding box center [545, 96] width 88 height 20
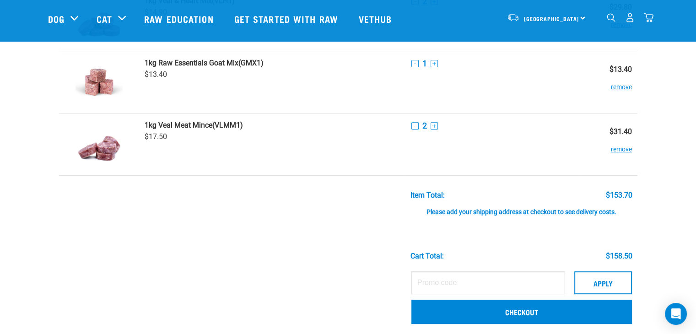
scroll to position [338, 0]
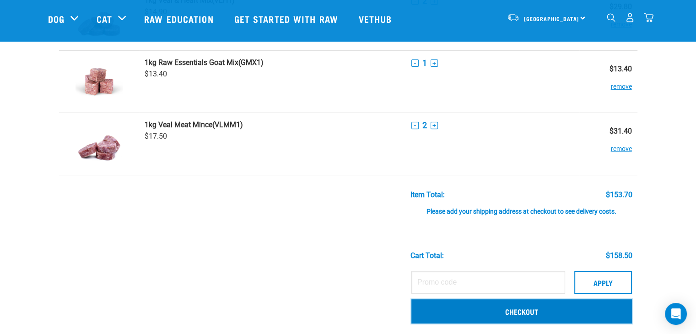
click at [529, 310] on link "Checkout" at bounding box center [521, 311] width 220 height 24
click at [513, 310] on link "Checkout" at bounding box center [521, 311] width 220 height 24
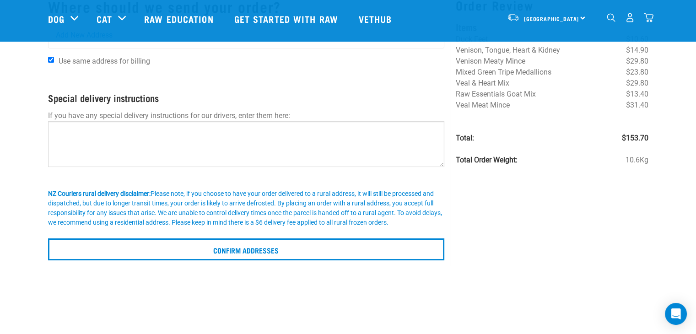
scroll to position [5, 0]
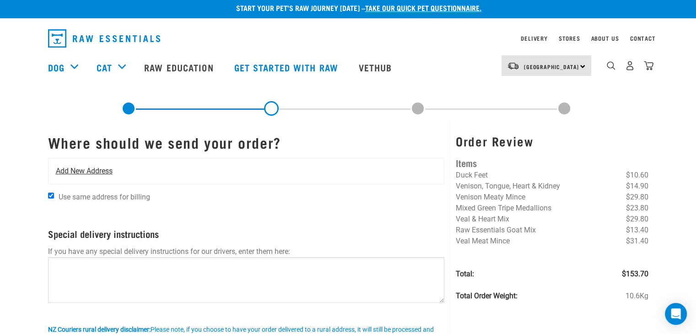
click at [118, 171] on div "Add New Address" at bounding box center [246, 171] width 396 height 26
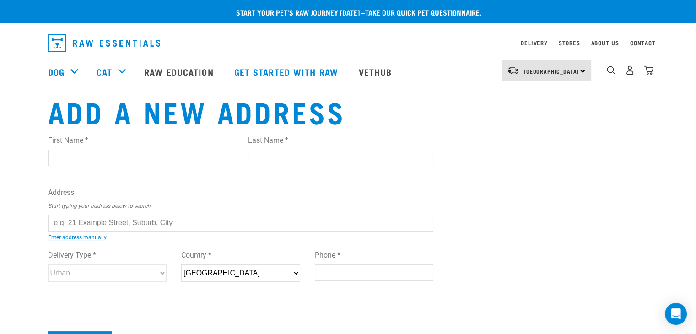
click at [115, 159] on input "First Name *" at bounding box center [140, 158] width 185 height 16
type input "Cam"
type input "Shaw"
type input "49 Marsden Ave"
type input "Auckland"
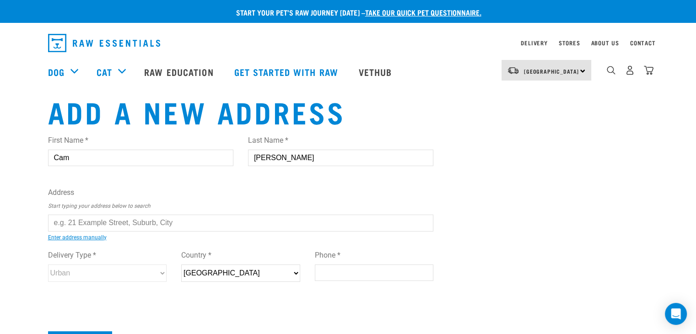
type input "1024"
type input "0212278418"
click at [118, 230] on input "text" at bounding box center [240, 222] width 385 height 16
click at [124, 240] on div "First Name * Cam Last Name * Shaw Address Start typing your address below to se…" at bounding box center [240, 217] width 385 height 179
type input "49 Marsden Avenue, Mount Eden, Auckland 1024"
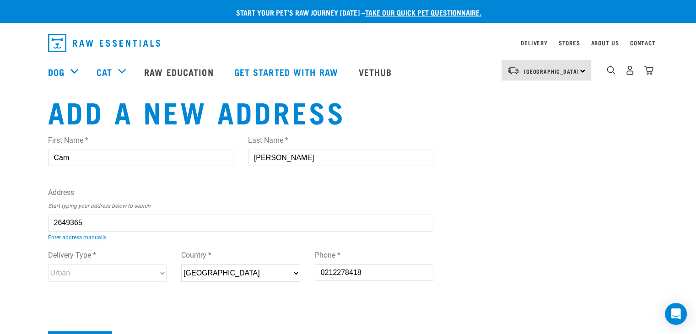
type input "[STREET_ADDRESS]"
type input "Mount Eden"
select select "AUK"
select select "Urban"
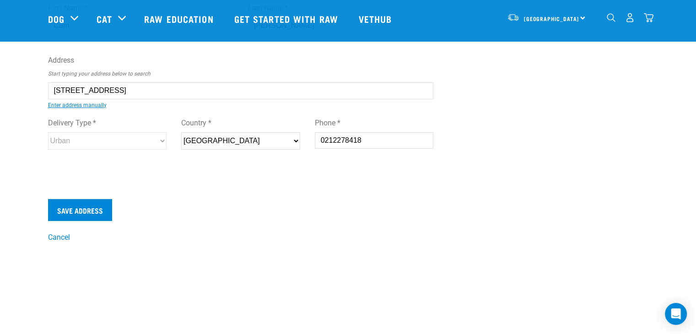
scroll to position [65, 0]
type input "49 Marsden Avenue, Mount Eden, Auckland 1024"
click at [95, 217] on input "Save Address" at bounding box center [80, 209] width 64 height 22
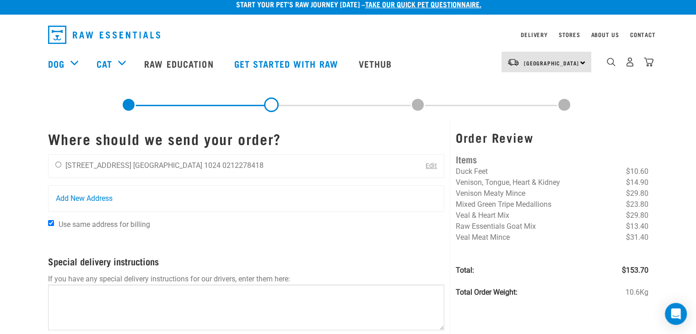
scroll to position [5, 0]
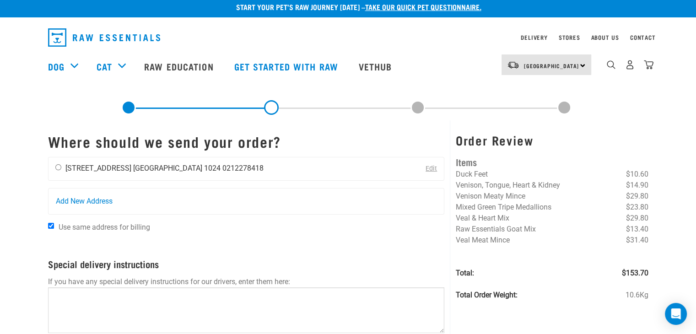
click at [59, 165] on input "radio" at bounding box center [58, 167] width 6 height 6
radio input "true"
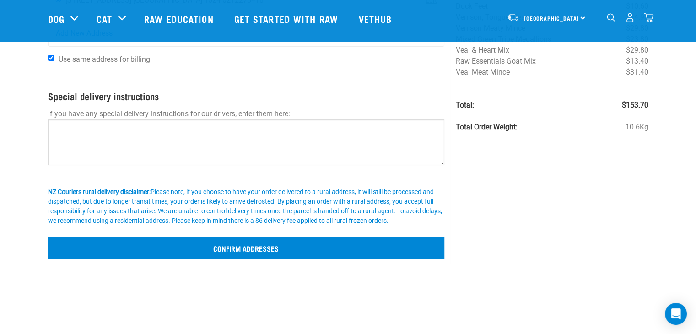
scroll to position [106, 0]
click at [257, 245] on input "Confirm addresses" at bounding box center [246, 247] width 396 height 22
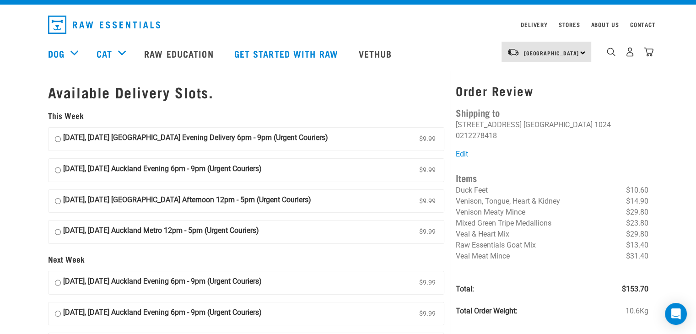
scroll to position [18, 0]
click at [59, 138] on input "[DATE], [DATE] [GEOGRAPHIC_DATA] Evening Delivery 6pm - 9pm (Urgent Couriers) $…" at bounding box center [58, 139] width 6 height 14
radio input "true"
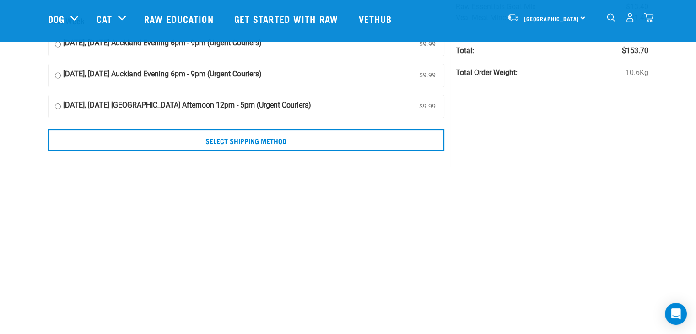
scroll to position [181, 0]
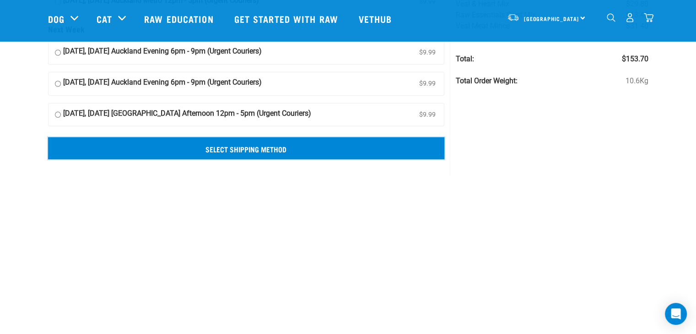
click at [297, 152] on input "Select Shipping Method" at bounding box center [246, 148] width 396 height 22
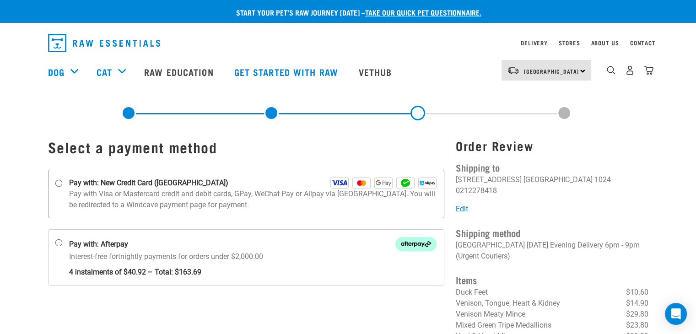
click at [71, 184] on strong "Pay with: New Credit Card ([GEOGRAPHIC_DATA])" at bounding box center [148, 182] width 159 height 11
click at [62, 184] on input "Pay with: New Credit Card ([GEOGRAPHIC_DATA])" at bounding box center [58, 183] width 7 height 7
radio input "true"
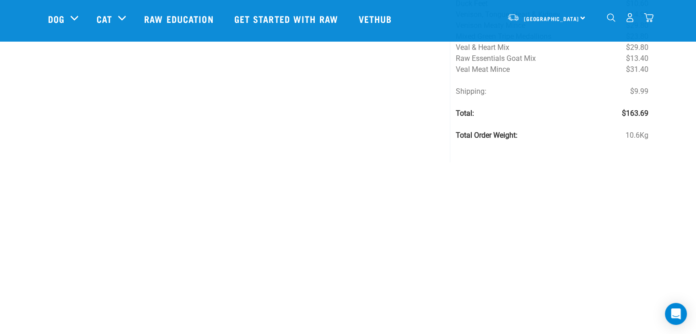
scroll to position [214, 0]
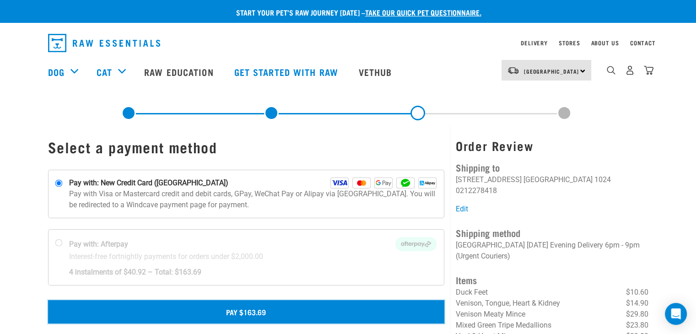
click at [234, 311] on button "Pay $163.69" at bounding box center [246, 311] width 396 height 23
